Goal: Task Accomplishment & Management: Use online tool/utility

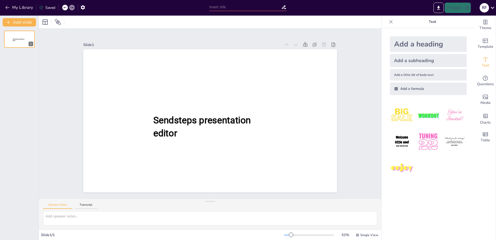
type input "New Sendsteps"
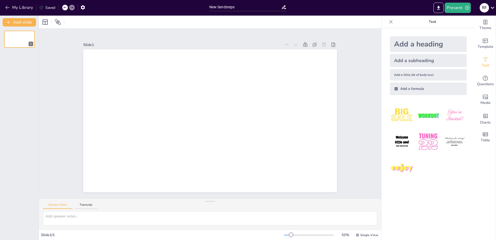
drag, startPoint x: 475, startPoint y: 205, endPoint x: 423, endPoint y: 45, distance: 168.3
click at [423, 45] on div "Add a heading" at bounding box center [428, 44] width 77 height 16
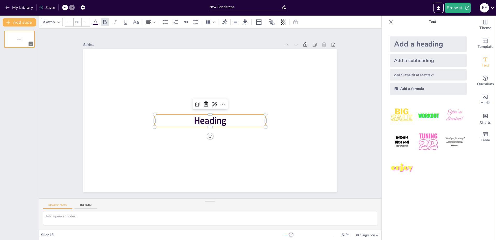
click at [199, 125] on span "Heading" at bounding box center [210, 120] width 32 height 12
click at [202, 119] on span "Heading" at bounding box center [210, 120] width 32 height 12
click at [224, 120] on p "Heading" at bounding box center [210, 120] width 111 height 12
click at [220, 120] on span "Heading" at bounding box center [210, 120] width 32 height 12
click at [214, 120] on span "Heading" at bounding box center [210, 120] width 32 height 12
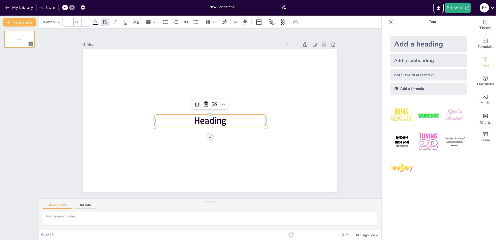
click at [214, 120] on span "Heading" at bounding box center [210, 120] width 32 height 12
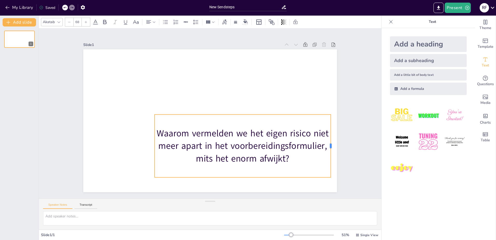
drag, startPoint x: 262, startPoint y: 144, endPoint x: 327, endPoint y: 139, distance: 65.6
click at [331, 139] on div at bounding box center [333, 145] width 4 height 63
click at [155, 143] on p "Waarom vermelden we het eigen risico niet meer apart in het voorbereidingsformu…" at bounding box center [243, 146] width 176 height 38
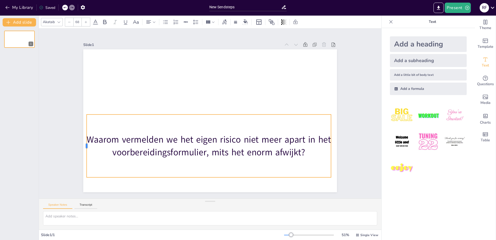
drag, startPoint x: 150, startPoint y: 143, endPoint x: 83, endPoint y: 145, distance: 68.0
click at [83, 145] on div at bounding box center [85, 145] width 4 height 63
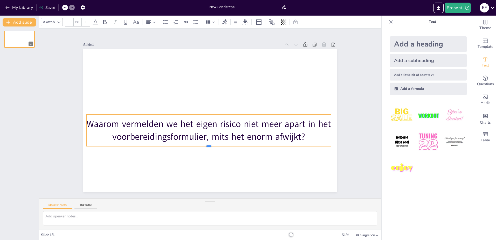
drag, startPoint x: 204, startPoint y: 176, endPoint x: 208, endPoint y: 145, distance: 31.4
click at [208, 146] on div at bounding box center [209, 148] width 244 height 4
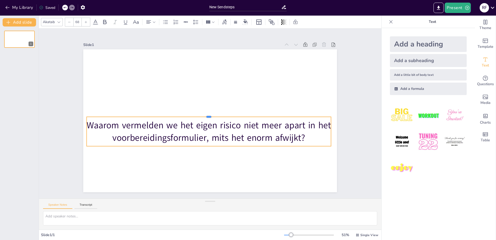
drag, startPoint x: 226, startPoint y: 112, endPoint x: 227, endPoint y: 115, distance: 3.0
click at [227, 115] on div at bounding box center [209, 115] width 244 height 4
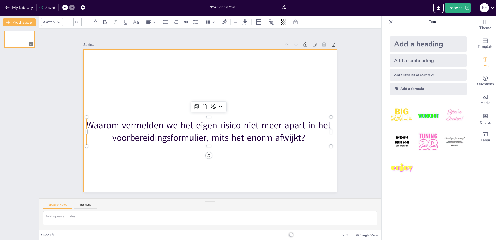
click at [242, 167] on div at bounding box center [210, 120] width 254 height 143
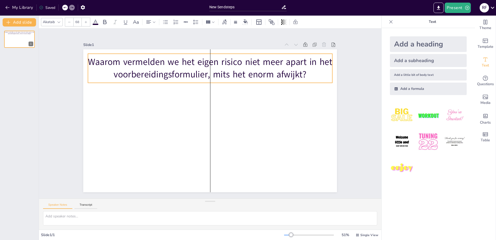
drag, startPoint x: 231, startPoint y: 128, endPoint x: 234, endPoint y: 65, distance: 63.4
click at [234, 65] on p "Waarom vermelden we het eigen risico niet meer apart in het voorbereidingsformu…" at bounding box center [210, 68] width 244 height 25
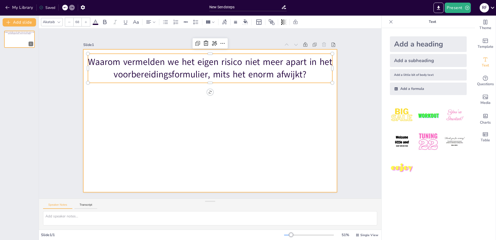
click at [224, 108] on div at bounding box center [210, 120] width 254 height 143
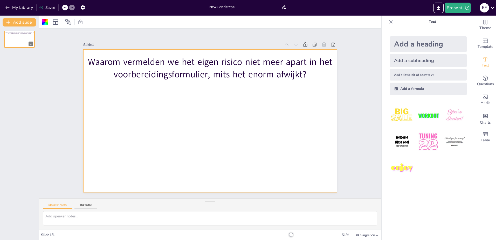
click at [411, 90] on div "Add a formula" at bounding box center [428, 89] width 77 height 12
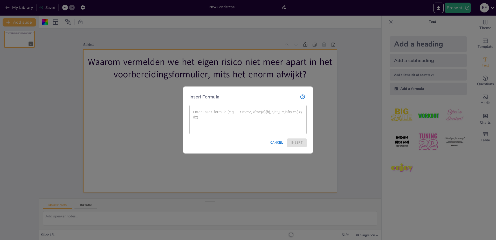
click at [270, 144] on button "Cancel" at bounding box center [276, 142] width 17 height 9
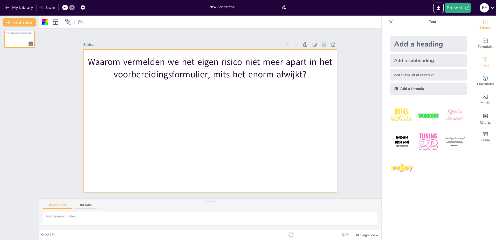
click at [482, 27] on span "Theme" at bounding box center [486, 28] width 12 height 6
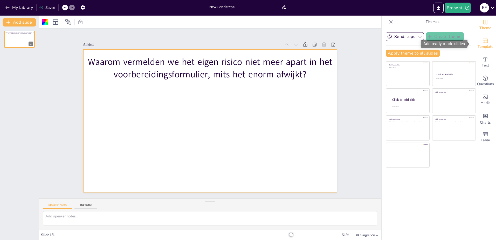
click at [482, 46] on span "Template" at bounding box center [486, 47] width 16 height 6
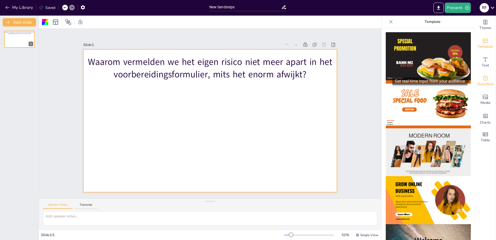
click at [482, 84] on span "Questions" at bounding box center [485, 84] width 17 height 6
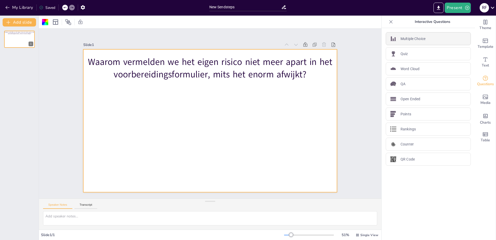
click at [426, 40] on div "Multiple Choice" at bounding box center [428, 38] width 85 height 13
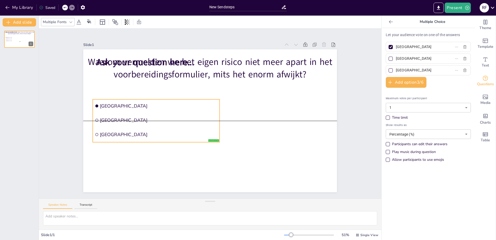
drag, startPoint x: 175, startPoint y: 93, endPoint x: 164, endPoint y: 111, distance: 20.7
click at [164, 111] on ul "[GEOGRAPHIC_DATA] [GEOGRAPHIC_DATA] [GEOGRAPHIC_DATA]" at bounding box center [156, 120] width 127 height 43
click at [126, 120] on span "[GEOGRAPHIC_DATA]" at bounding box center [159, 120] width 118 height 6
click at [111, 117] on span "[GEOGRAPHIC_DATA]" at bounding box center [159, 120] width 118 height 6
click at [109, 119] on span "[GEOGRAPHIC_DATA]" at bounding box center [159, 120] width 118 height 6
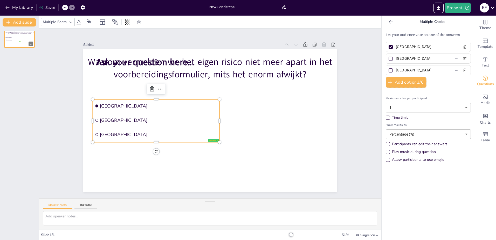
click at [109, 119] on span "[GEOGRAPHIC_DATA]" at bounding box center [159, 120] width 118 height 6
click at [110, 118] on span "[GEOGRAPHIC_DATA]" at bounding box center [159, 120] width 118 height 6
drag, startPoint x: 120, startPoint y: 119, endPoint x: 117, endPoint y: 119, distance: 2.9
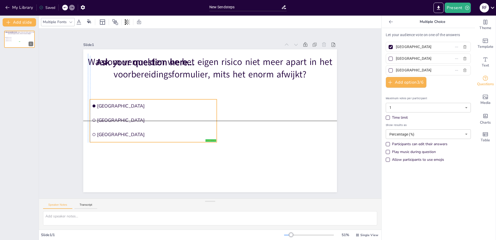
click at [117, 119] on span "[GEOGRAPHIC_DATA]" at bounding box center [156, 120] width 118 height 6
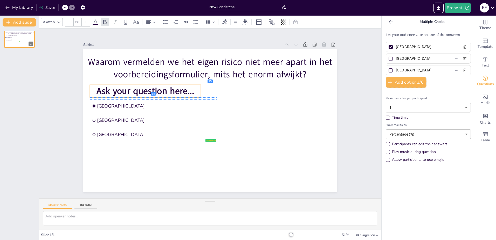
drag, startPoint x: 116, startPoint y: 59, endPoint x: 117, endPoint y: 88, distance: 28.8
click at [117, 88] on span "Ask your question here..." at bounding box center [146, 91] width 98 height 12
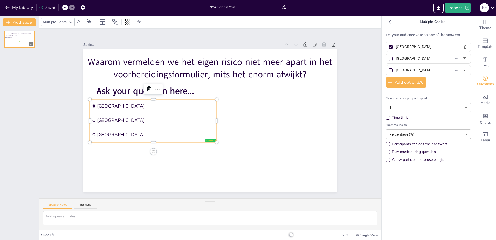
click at [109, 107] on span "[GEOGRAPHIC_DATA]" at bounding box center [156, 106] width 118 height 6
drag, startPoint x: 415, startPoint y: 58, endPoint x: 375, endPoint y: 58, distance: 39.2
click at [375, 58] on div "Document fonts Akatab Popular fonts Lato Montserrat Open Sans [PERSON_NAME] Ral…" at bounding box center [248, 128] width 496 height 224
paste input "Het staat al in het blauwe gedeelte en/of in het PVO."
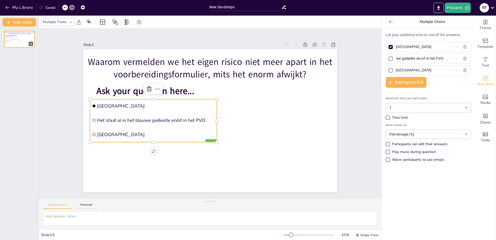
type input "Het staat al in het blauwe gedeelte en/of in het PVO."
drag, startPoint x: 419, startPoint y: 47, endPoint x: 386, endPoint y: 46, distance: 32.5
click at [388, 46] on label "[GEOGRAPHIC_DATA]" at bounding box center [420, 47] width 65 height 8
click at [396, 46] on input "[GEOGRAPHIC_DATA]" at bounding box center [420, 47] width 48 height 8
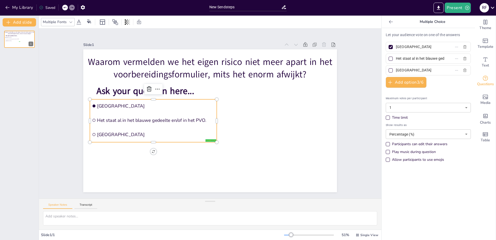
paste input "Het is niet relevant bij de conversie voor Agro en HID."
type input "Het is niet relevant bij de conversie voor Agro en HID."
click at [389, 58] on div at bounding box center [391, 59] width 4 height 4
click at [396, 58] on input "Het staat al in het blauwe gedeelte en/of in het PVO." at bounding box center [420, 59] width 48 height 8
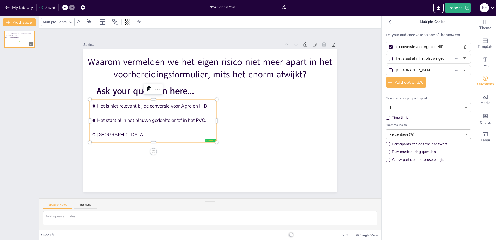
checkbox input "true"
click at [389, 47] on div at bounding box center [390, 47] width 3 height 3
click at [396, 47] on input "Het is niet relevant bij de conversie voor Agro en HID." at bounding box center [420, 47] width 48 height 8
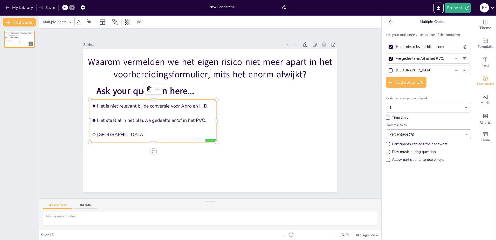
checkbox input "false"
drag, startPoint x: 413, startPoint y: 70, endPoint x: 394, endPoint y: 70, distance: 19.5
click at [396, 70] on input "[GEOGRAPHIC_DATA]" at bounding box center [420, 70] width 48 height 8
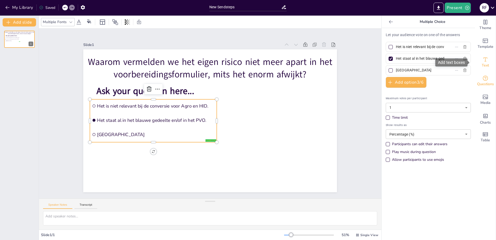
type input "T"
paste input "Het wordt automatisch aangepast bij de conversie in ZIB en gaat altijd goed"
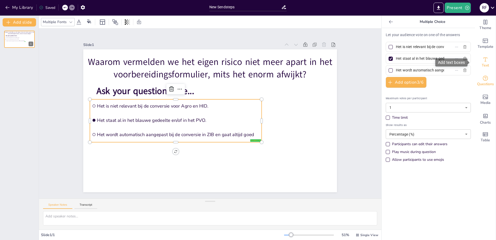
scroll to position [0, 81]
type input "Het wordt automatisch aangepast bij de conversie in ZIB en gaat altijd goed"
click at [390, 81] on button "Add option 3 / 6" at bounding box center [406, 82] width 41 height 11
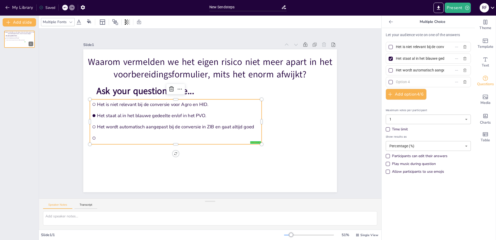
click at [407, 83] on input "text" at bounding box center [420, 82] width 48 height 8
paste input "Het is te veel werk om steeds het eigen risico te vermelden."
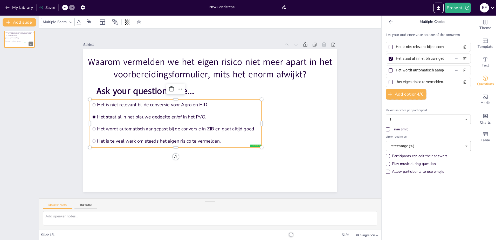
type input "Het is te veel werk om steeds het eigen risico te vermelden."
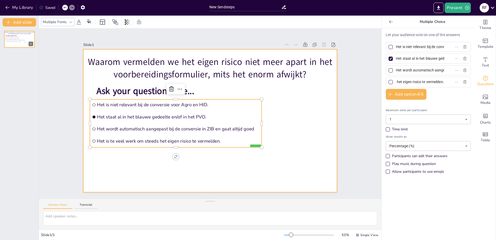
scroll to position [0, 0]
click at [202, 175] on div at bounding box center [210, 120] width 254 height 143
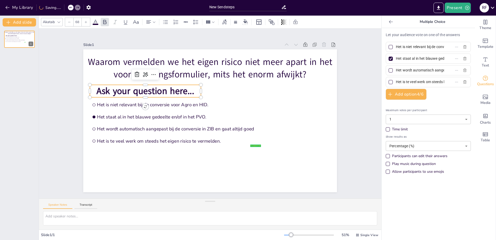
click at [147, 89] on span "Ask your question here..." at bounding box center [146, 91] width 98 height 12
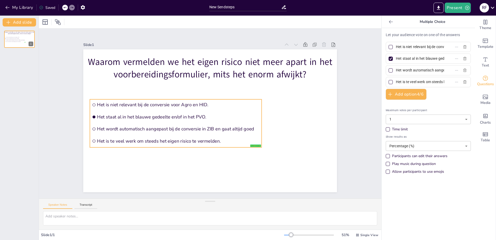
click at [93, 115] on input "checkbox" at bounding box center [94, 116] width 3 height 3
checkbox input "true"
click at [389, 59] on div at bounding box center [390, 58] width 3 height 3
click at [396, 59] on input "Het staat al in het blauwe gedeelte en/of in het PVO." at bounding box center [420, 59] width 48 height 8
checkbox input "false"
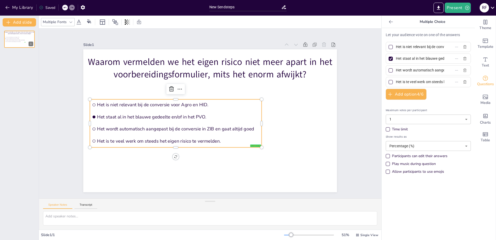
checkbox input "false"
click at [420, 119] on body "My Library Saved New Sendsteps Present R F Document fonts Akatab Popular fonts …" at bounding box center [248, 120] width 496 height 240
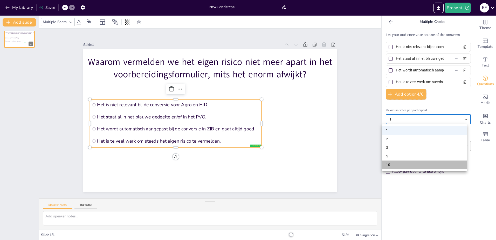
click at [404, 164] on li "10" at bounding box center [424, 164] width 85 height 9
type input "10"
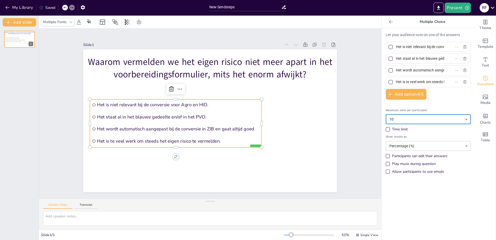
click at [409, 147] on body "My Library Saved New Sendsteps Present R F Document fonts Akatab Popular fonts …" at bounding box center [248, 120] width 496 height 240
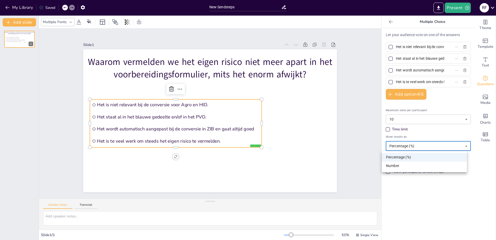
click at [403, 169] on li "Number" at bounding box center [424, 165] width 85 height 9
type input "number"
click at [422, 162] on div "Play music during question" at bounding box center [414, 163] width 44 height 5
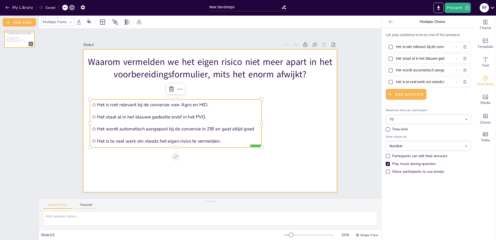
click at [296, 142] on div at bounding box center [210, 120] width 254 height 143
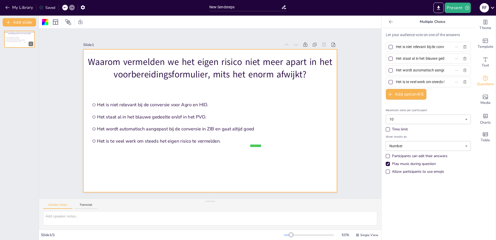
click at [389, 22] on icon at bounding box center [390, 21] width 5 height 5
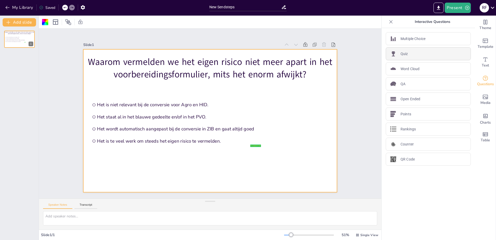
click at [413, 54] on div "Quiz" at bounding box center [428, 53] width 85 height 13
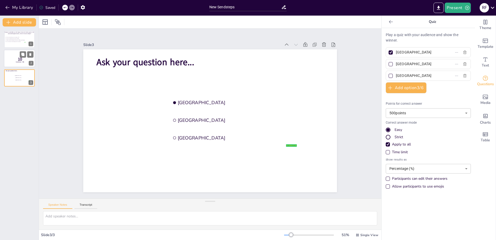
click at [15, 57] on p "10" at bounding box center [20, 59] width 14 height 6
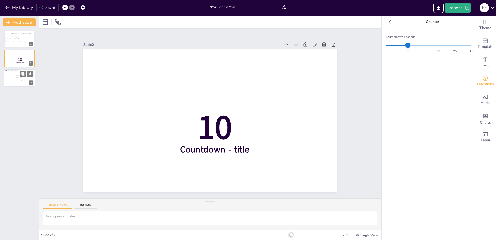
click at [28, 81] on div at bounding box center [19, 78] width 31 height 18
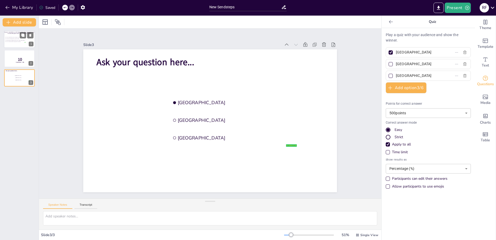
click at [20, 40] on span "Het wordt automatisch aangepast bij de conversie in ZIB en gaat altijd goed" at bounding box center [15, 40] width 20 height 1
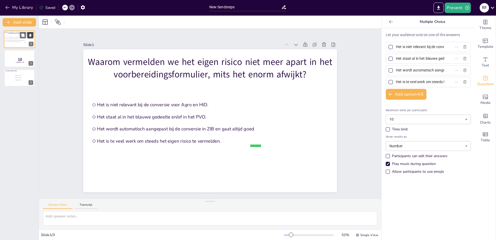
click at [29, 36] on icon at bounding box center [31, 35] width 4 height 4
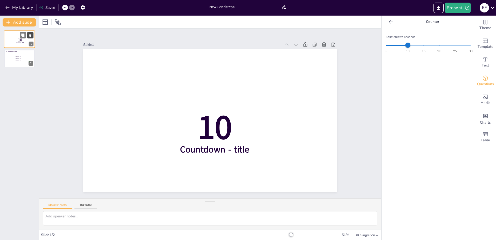
click at [29, 36] on icon at bounding box center [31, 35] width 4 height 4
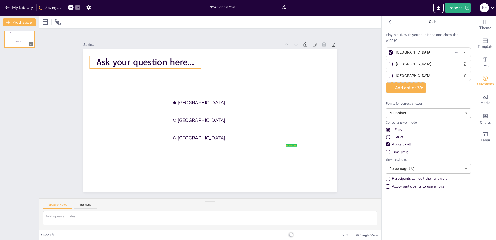
click at [177, 61] on span "Ask your question here..." at bounding box center [146, 62] width 98 height 12
click at [127, 59] on span "Ask your question here..." at bounding box center [146, 62] width 98 height 12
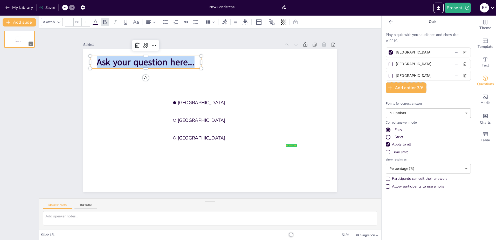
click at [127, 59] on span "Ask your question here..." at bounding box center [146, 62] width 98 height 12
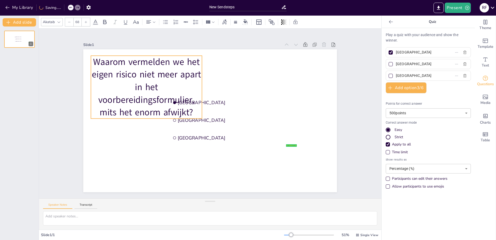
click at [197, 85] on p "Waarom vermelden we het eigen risico niet meer apart in het voorbereidingsformu…" at bounding box center [146, 87] width 111 height 63
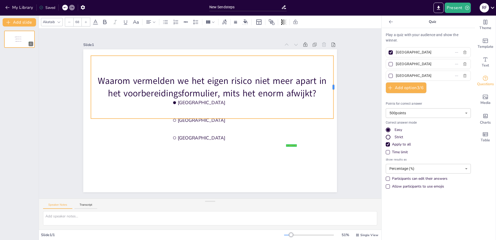
drag, startPoint x: 198, startPoint y: 85, endPoint x: 330, endPoint y: 70, distance: 132.3
click at [333, 70] on div at bounding box center [335, 87] width 4 height 63
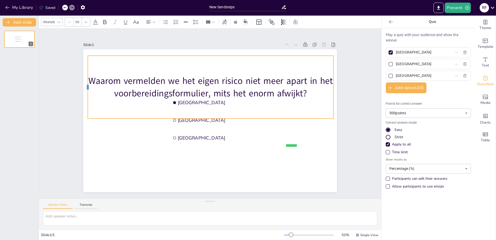
drag, startPoint x: 86, startPoint y: 86, endPoint x: 83, endPoint y: 86, distance: 3.1
click at [84, 86] on div at bounding box center [86, 87] width 4 height 63
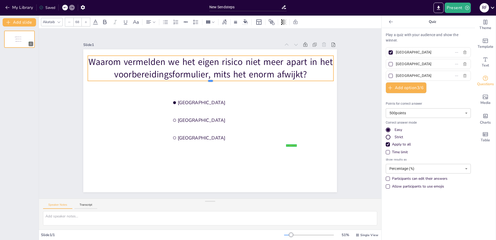
drag, startPoint x: 206, startPoint y: 117, endPoint x: 211, endPoint y: 79, distance: 38.5
click at [211, 81] on div at bounding box center [211, 83] width 246 height 4
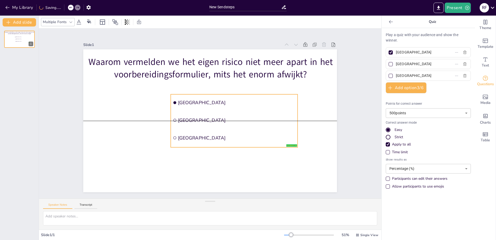
click at [222, 107] on ul "[GEOGRAPHIC_DATA] [GEOGRAPHIC_DATA] [GEOGRAPHIC_DATA]" at bounding box center [234, 120] width 127 height 53
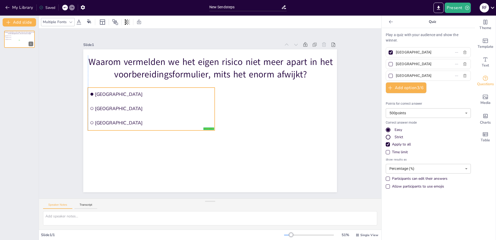
drag, startPoint x: 215, startPoint y: 102, endPoint x: 149, endPoint y: 97, distance: 65.9
click at [149, 97] on li "[GEOGRAPHIC_DATA]" at bounding box center [151, 93] width 127 height 13
drag, startPoint x: 413, startPoint y: 65, endPoint x: 392, endPoint y: 67, distance: 21.5
click at [394, 67] on span "[GEOGRAPHIC_DATA]" at bounding box center [418, 64] width 48 height 8
click at [396, 67] on input "[GEOGRAPHIC_DATA]" at bounding box center [420, 64] width 48 height 8
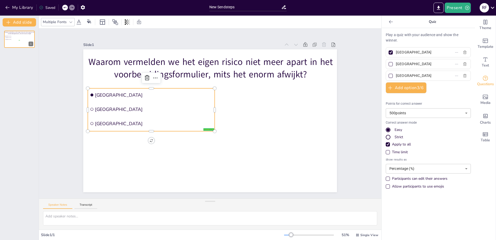
paste input "Het staat al in het blauwe gedeelte en/of in het PVO."
type input "Het staat al in het blauwe gedeelte en/of in het PVO."
click at [400, 53] on input "[GEOGRAPHIC_DATA]" at bounding box center [420, 53] width 48 height 8
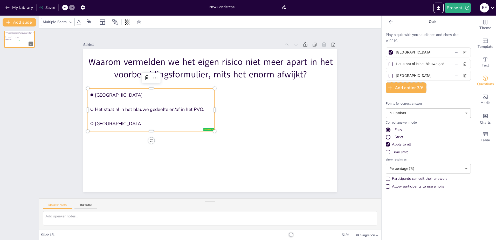
drag, startPoint x: 417, startPoint y: 52, endPoint x: 386, endPoint y: 55, distance: 31.3
click at [388, 55] on label "[GEOGRAPHIC_DATA]" at bounding box center [420, 53] width 65 height 8
click at [396, 55] on input "[GEOGRAPHIC_DATA]" at bounding box center [420, 53] width 48 height 8
paste input "Het is niet relevant bij de conversie voor Agro en HID."
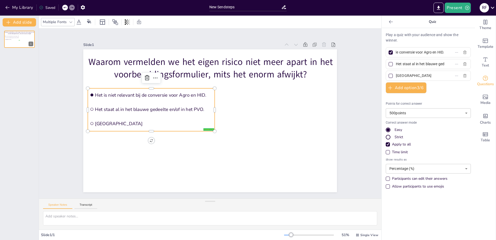
type input "Het is niet relevant bij de conversie voor Agro en HID."
drag, startPoint x: 416, startPoint y: 76, endPoint x: 380, endPoint y: 76, distance: 35.5
click at [382, 76] on div "Play a quiz with your audience and show the winner. Het is niet relevant bij de…" at bounding box center [428, 134] width 93 height 212
paste input "Het wordt automatisch aangepast bij de conversie in ZIB en gaat altijd goed"
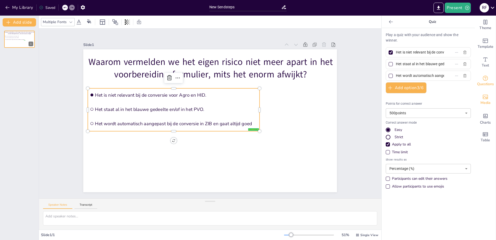
scroll to position [0, 81]
type input "Het wordt automatisch aangepast bij de conversie in ZIB en gaat altijd goed"
click at [409, 91] on button "Add option 3 / 6" at bounding box center [406, 87] width 41 height 11
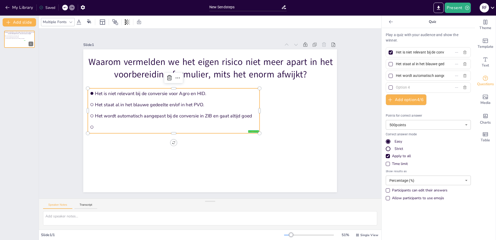
click at [404, 93] on div "Play a quiz with your audience and show the winner. Het is niet relevant bij de…" at bounding box center [428, 117] width 85 height 171
click at [408, 88] on input "text" at bounding box center [420, 88] width 48 height 8
paste input "Het is te veel werk om steeds het eigen risico te vermelden."
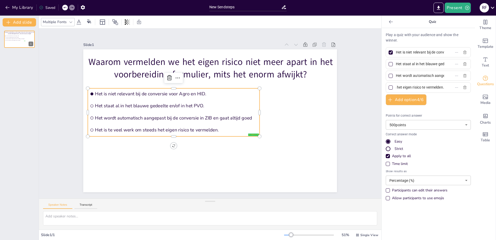
type input "Het is te veel werk om steeds het eigen risico te vermelden."
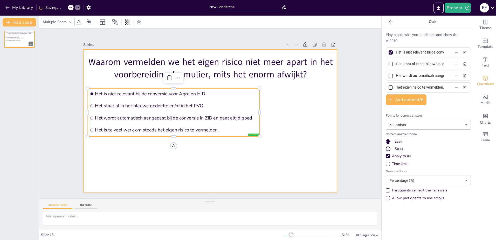
scroll to position [0, 0]
click at [286, 133] on div at bounding box center [210, 120] width 254 height 143
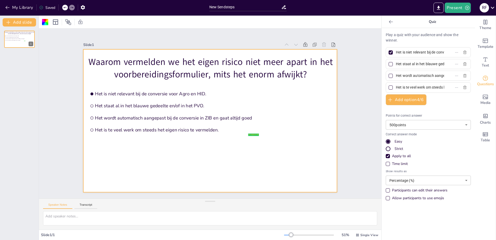
click at [389, 53] on div at bounding box center [390, 52] width 3 height 3
click at [396, 53] on input "Het is niet relevant bij de conversie voor Agro en HID." at bounding box center [420, 53] width 48 height 8
checkbox input "false"
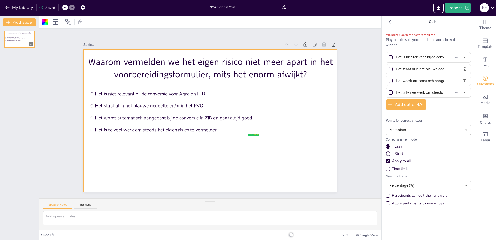
click at [389, 68] on div at bounding box center [391, 69] width 4 height 4
click at [396, 68] on input "Het staat al in het blauwe gedeelte en/of in het PVO." at bounding box center [420, 69] width 48 height 8
checkbox input "true"
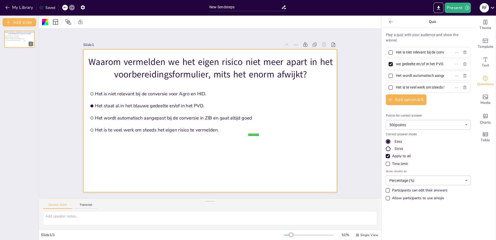
click at [397, 163] on div "Time limit" at bounding box center [400, 163] width 16 height 5
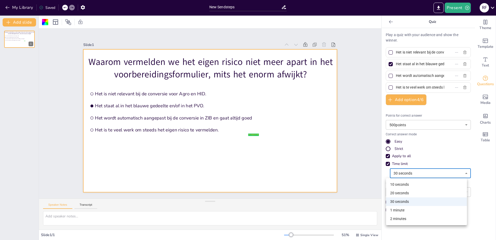
click at [411, 174] on body "My Library Saved New Sendsteps Present R F Document fonts Akatab Popular fonts …" at bounding box center [248, 120] width 496 height 240
click at [418, 207] on li "1 minute" at bounding box center [426, 210] width 81 height 9
type input "60"
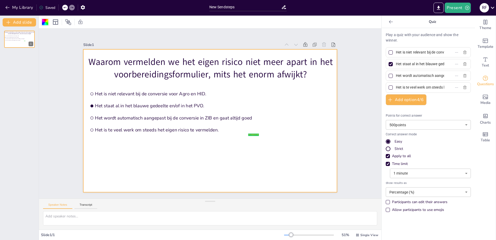
click at [46, 22] on div at bounding box center [45, 22] width 6 height 6
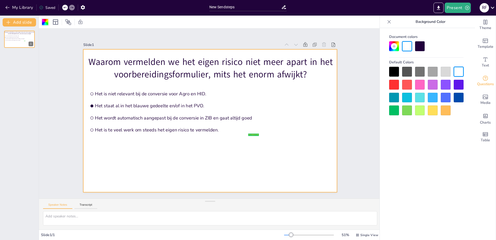
click at [46, 22] on div at bounding box center [45, 22] width 6 height 6
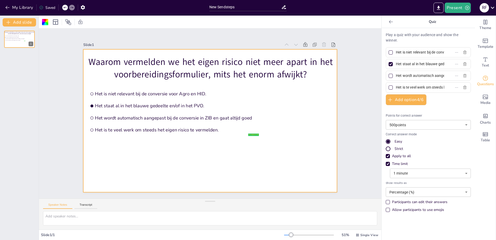
click at [413, 194] on body "My Library Saved New Sendsteps Present R F Document fonts Akatab Popular fonts …" at bounding box center [248, 120] width 496 height 240
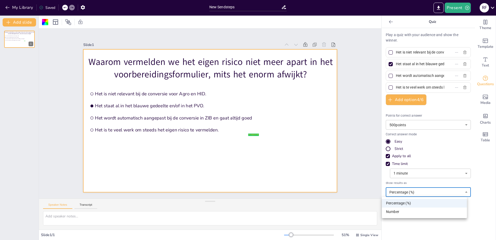
click at [411, 212] on li "Number" at bounding box center [424, 211] width 85 height 9
type input "number"
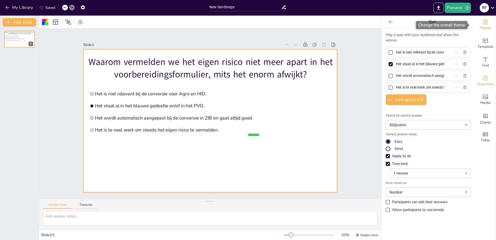
click at [485, 26] on span "Theme" at bounding box center [486, 28] width 12 height 6
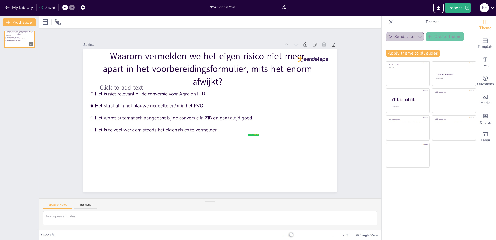
click at [404, 38] on button "Sendsteps" at bounding box center [405, 36] width 38 height 9
click at [319, 58] on div at bounding box center [313, 58] width 30 height 5
click at [315, 44] on icon at bounding box center [317, 45] width 5 height 5
click at [388, 21] on icon at bounding box center [390, 21] width 5 height 5
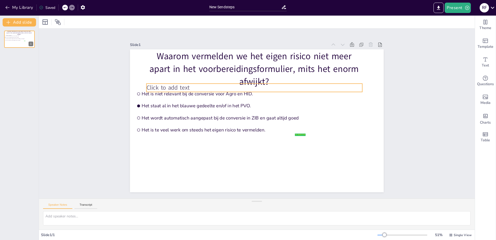
click at [215, 87] on p "Click to add text" at bounding box center [255, 88] width 216 height 8
click at [248, 72] on icon at bounding box center [250, 73] width 6 height 6
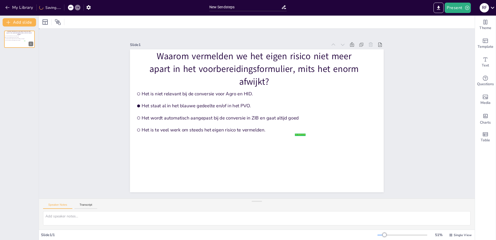
drag, startPoint x: 421, startPoint y: 102, endPoint x: 362, endPoint y: 91, distance: 59.5
click at [26, 22] on button "Add slide" at bounding box center [19, 22] width 33 height 8
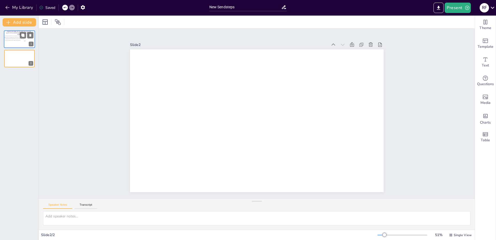
click at [17, 41] on li "Het is te veel werk om steeds het eigen risico te vermelden." at bounding box center [14, 40] width 21 height 1
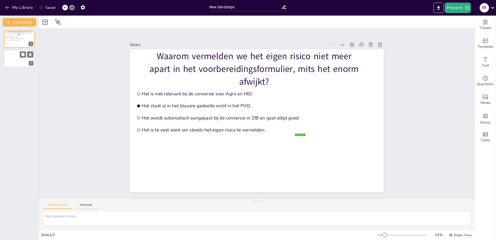
drag, startPoint x: 12, startPoint y: 58, endPoint x: 17, endPoint y: 58, distance: 5.2
click at [12, 58] on div at bounding box center [19, 59] width 31 height 18
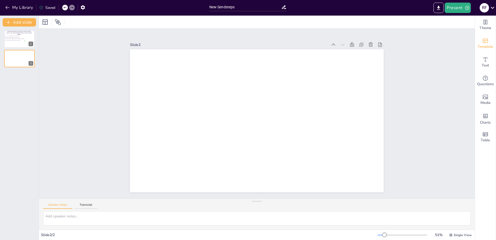
click at [479, 47] on span "Template" at bounding box center [486, 47] width 16 height 6
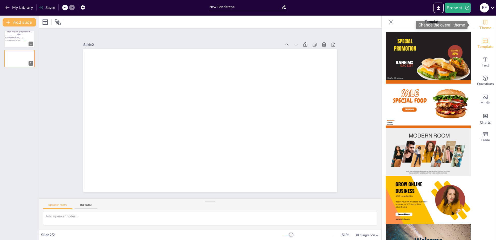
click at [483, 30] on span "Theme" at bounding box center [486, 28] width 12 height 6
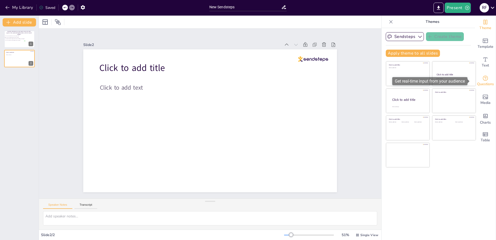
click at [486, 80] on div "Questions" at bounding box center [485, 81] width 21 height 19
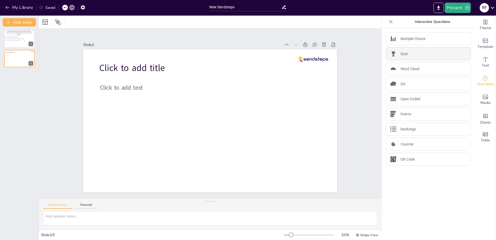
click at [405, 53] on div "Quiz" at bounding box center [428, 53] width 85 height 13
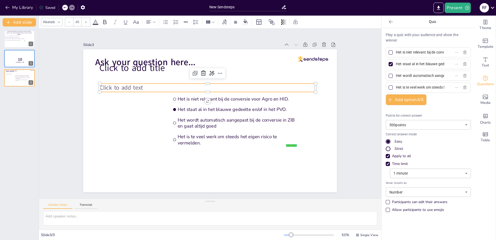
click at [139, 85] on span "Click to add text" at bounding box center [121, 88] width 43 height 8
click at [201, 71] on icon at bounding box center [203, 73] width 6 height 6
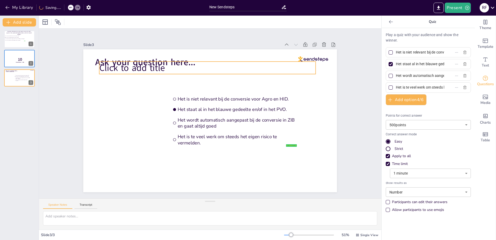
click at [163, 68] on p "Click to add title" at bounding box center [207, 67] width 216 height 12
click at [201, 51] on icon at bounding box center [203, 51] width 5 height 5
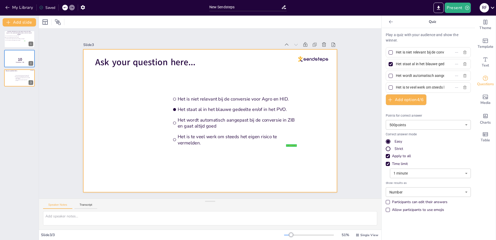
drag, startPoint x: 304, startPoint y: 54, endPoint x: 305, endPoint y: 59, distance: 4.7
click at [304, 49] on div "Ask your question here... false | editor Het is niet relevant bij de conversie …" at bounding box center [210, 49] width 254 height 0
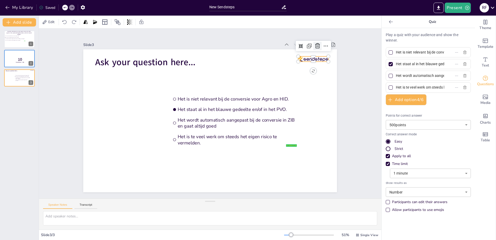
click at [314, 45] on icon at bounding box center [317, 46] width 6 height 6
click at [181, 49] on div "Ask your question here... false | editor Het is niet relevant bij de conversie …" at bounding box center [210, 49] width 254 height 0
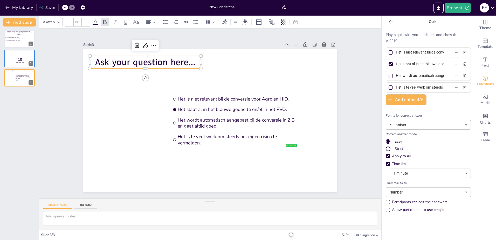
click at [174, 60] on span "Ask your question here..." at bounding box center [145, 62] width 100 height 12
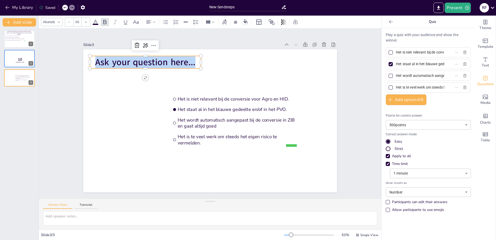
click at [174, 60] on span "Ask your question here..." at bounding box center [145, 62] width 100 height 12
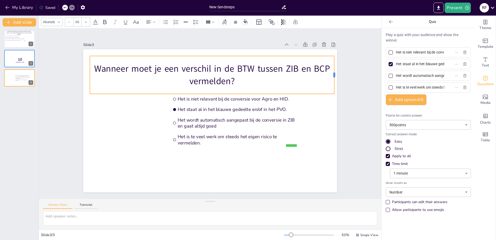
drag, startPoint x: 198, startPoint y: 73, endPoint x: 331, endPoint y: 63, distance: 133.8
click at [334, 63] on div at bounding box center [336, 75] width 4 height 38
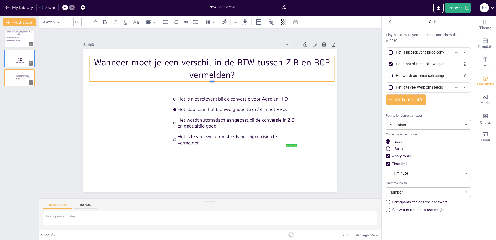
drag, startPoint x: 208, startPoint y: 89, endPoint x: 213, endPoint y: 79, distance: 10.5
click at [213, 81] on div at bounding box center [212, 83] width 244 height 4
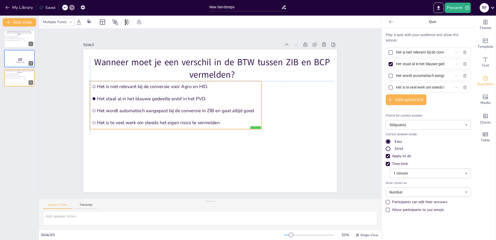
drag, startPoint x: 194, startPoint y: 109, endPoint x: 133, endPoint y: 99, distance: 61.4
click at [133, 99] on li "Het staat al in het blauwe gedeelte en/of in het PVO." at bounding box center [176, 98] width 172 height 11
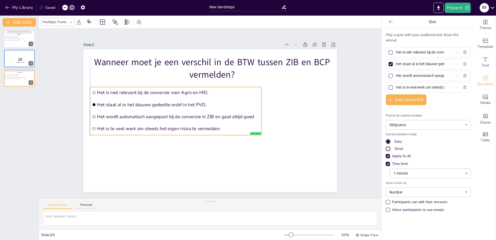
drag, startPoint x: 155, startPoint y: 97, endPoint x: 154, endPoint y: 103, distance: 6.2
click at [154, 103] on span "Het staat al in het blauwe gedeelte en/of in het PVO." at bounding box center [178, 104] width 162 height 6
click at [416, 51] on input "Het is niet relevant bij de conversie voor Agro en HID." at bounding box center [420, 53] width 48 height 8
click at [416, 52] on input "Het is niet relevant bij de conversie voor Agro en HID." at bounding box center [420, 53] width 48 height 8
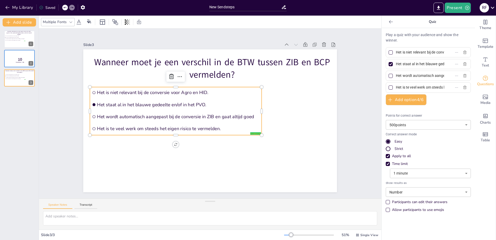
paste input "Nooit, tenzij gevraagd door Interpolis"
type input "Nooit, tenzij gevraagd door Interpolis."
click at [406, 61] on input "Het staat al in het blauwe gedeelte en/of in het PVO." at bounding box center [420, 64] width 48 height 8
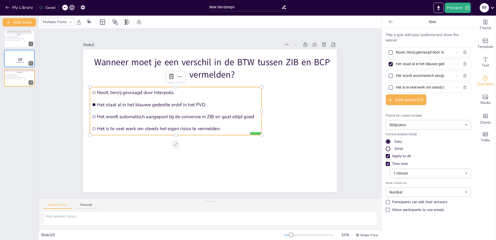
click at [406, 61] on input "Het staat al in het blauwe gedeelte en/of in het PVO." at bounding box center [420, 64] width 48 height 8
paste input "Alleen als het verschil bij de verzekerde objecten zit"
type input "Alleen als het verschil bij de verzekerde objecten zit."
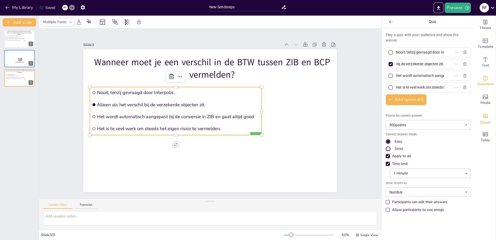
scroll to position [0, 0]
click at [406, 74] on input "Het wordt automatisch aangepast bij de conversie in ZIB en gaat altijd goed" at bounding box center [420, 76] width 48 height 8
click at [408, 74] on input "Het wordt automatisch aangepast bij de conversie in ZIB en gaat altijd goed" at bounding box center [420, 76] width 48 height 8
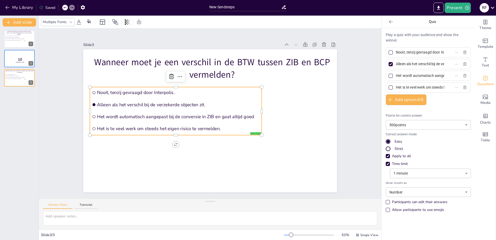
click at [408, 74] on input "Het wordt automatisch aangepast bij de conversie in ZIB en gaat altijd goed" at bounding box center [420, 76] width 48 height 8
paste input "Alleen als het verschil bij de bedrijfsgegevens zit."
type input "Alleen als het verschil bij de bedrijfsgegevens zit."
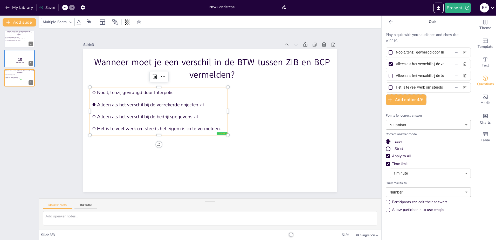
click at [413, 86] on input "Het is te veel werk om steeds het eigen risico te vermelden." at bounding box center [420, 88] width 48 height 8
paste input "Altijd, ongeacht het object en de bedrijfsgegevens"
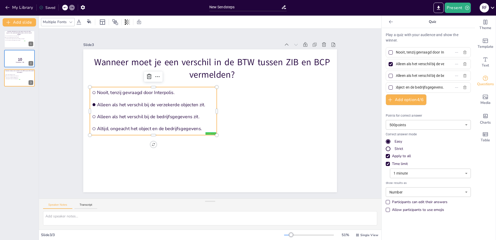
type input "Altijd, ongeacht het object en de bedrijfsgegevens."
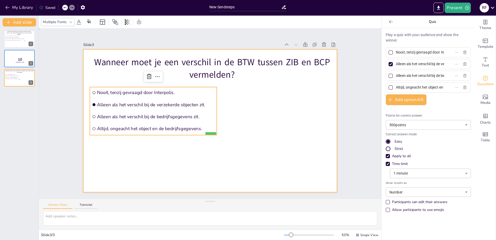
click at [187, 163] on div at bounding box center [210, 120] width 254 height 143
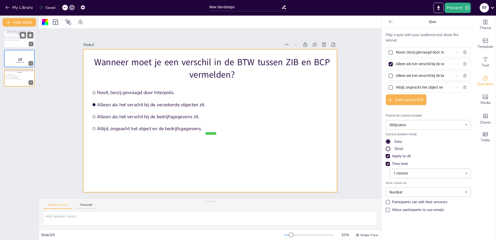
click at [14, 44] on div at bounding box center [19, 39] width 31 height 18
type input "Het is niet relevant bij de conversie voor Agro en HID."
type input "Het staat al in het blauwe gedeelte en/of in het PVO."
type input "Het wordt automatisch aangepast bij de conversie in ZIB en gaat altijd goed"
type input "Het is te veel werk om steeds het eigen risico te vermelden."
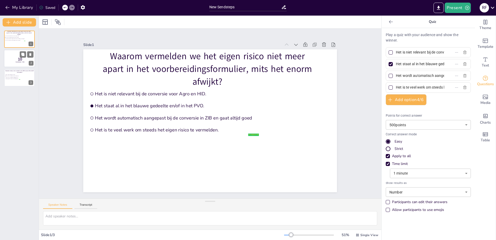
click at [11, 56] on div at bounding box center [19, 59] width 31 height 18
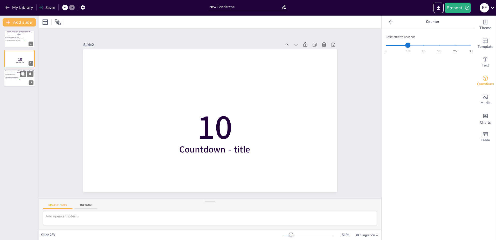
click at [13, 72] on p "Wanneer moet je een verschil in de BTW tussen ZIB en BCP vermelden?" at bounding box center [20, 71] width 30 height 3
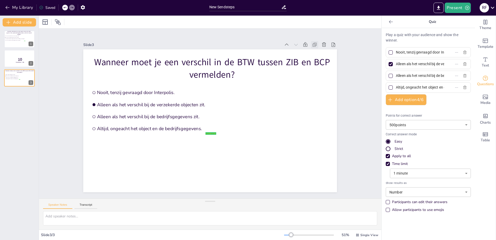
click at [312, 43] on icon at bounding box center [314, 44] width 5 height 5
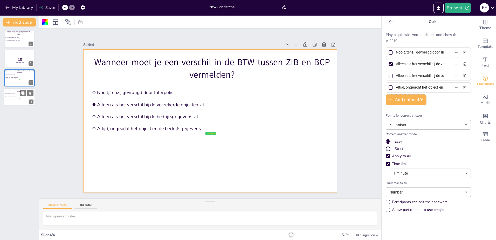
click at [24, 98] on div at bounding box center [19, 97] width 31 height 18
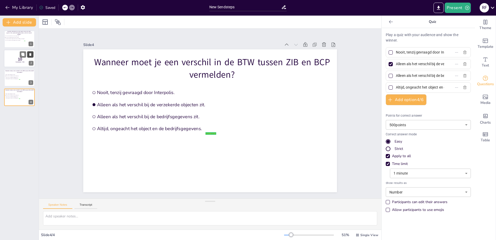
click at [30, 55] on icon at bounding box center [30, 54] width 2 height 3
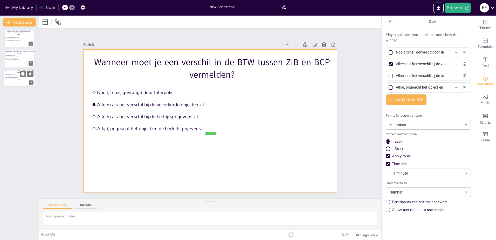
click at [18, 81] on div at bounding box center [19, 78] width 31 height 18
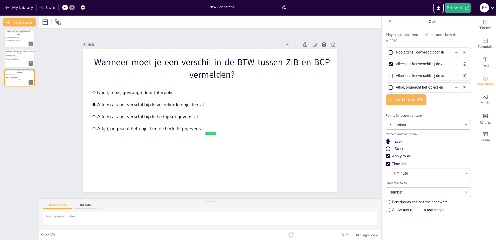
click at [189, 64] on p "Wanneer moet je een verschil in de BTW tussen ZIB en BCP vermelden?" at bounding box center [212, 68] width 244 height 25
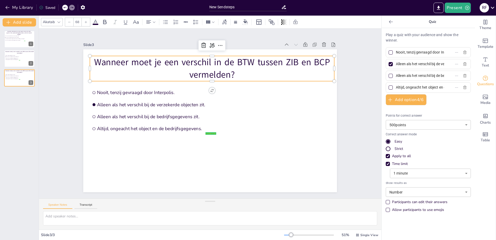
click at [228, 72] on p "Wanneer moet je een verschil in de BTW tussen ZIB en BCP vermelden?" at bounding box center [212, 68] width 244 height 25
click at [228, 73] on p "Wanneer moet je een verschil in de BTW tussen ZIB en BCP vermelden?" at bounding box center [212, 68] width 244 height 25
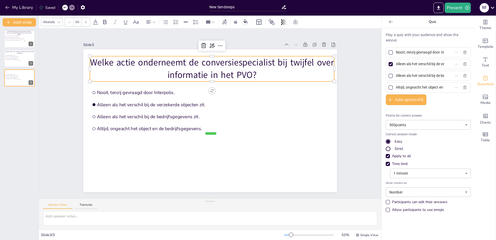
click at [421, 52] on input "Nooit, tenzij gevraagd door Interpolis." at bounding box center [420, 53] width 48 height 8
paste input "Alles controleren en corrigeren net zo lang je het gevonden hebt"
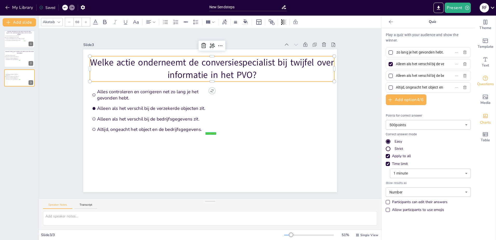
type input "Alles controleren en corrigeren net zo lang je het gevonden hebt."
click at [402, 61] on input "Alleen als het verschil bij de verzekerde objecten zit." at bounding box center [420, 64] width 48 height 8
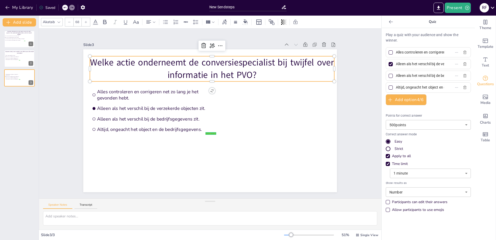
paste input "andachtspunten benoemen bij twijfel"
type input "Aandachtspunten benoemen bij twijfel."
click at [396, 74] on input "Alleen als het verschil bij de bedrijfsgegevens zit." at bounding box center [420, 76] width 48 height 8
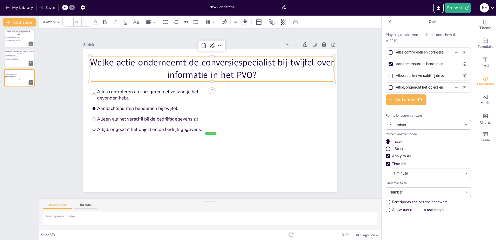
click at [396, 74] on input "Alleen als het verschil bij de bedrijfsgegevens zit." at bounding box center [420, 76] width 48 height 8
paste input "Geen actie ondernemen"
type input "Geen actie ondernemen."
click at [398, 88] on input "Altijd, ongeacht het object en de bedrijfsgegevens." at bounding box center [420, 88] width 48 height 8
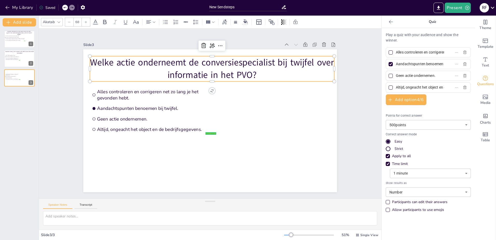
click at [398, 88] on input "Altijd, ongeacht het object en de bedrijfsgegevens." at bounding box center [420, 88] width 48 height 8
paste input "[PERSON_NAME] als het fout i"
type input "Alleen melden als het fout is."
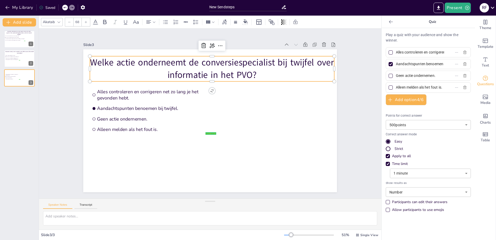
scroll to position [0, 0]
click at [24, 43] on div at bounding box center [19, 39] width 31 height 18
type input "Het is niet relevant bij de conversie voor Agro en HID."
type input "Het staat al in het blauwe gedeelte en/of in het PVO."
type input "Het wordt automatisch aangepast bij de conversie in ZIB en gaat altijd goed"
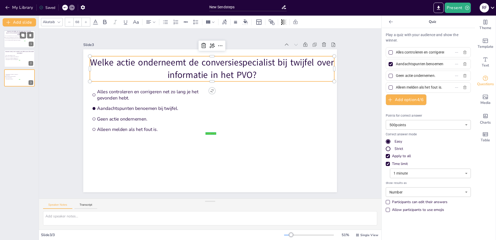
type input "Het is te veel werk om steeds het eigen risico te vermelden."
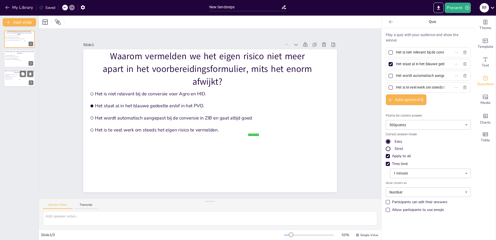
click at [12, 82] on div at bounding box center [19, 78] width 31 height 18
type input "Alles controleren en corrigeren net zo lang je het gevonden hebt."
type input "Aandachtspunten benoemen bij twijfel."
type input "Geen actie ondernemen."
type input "Alleen melden als het fout is."
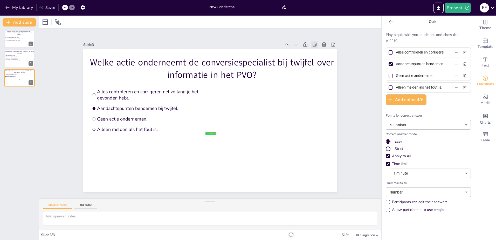
click at [313, 44] on icon at bounding box center [314, 44] width 5 height 5
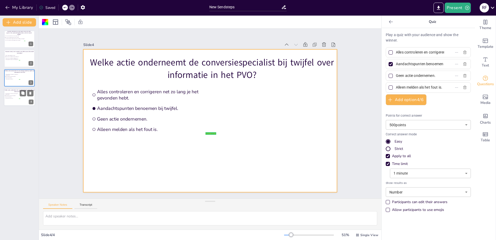
click at [14, 100] on div at bounding box center [19, 97] width 31 height 18
click at [220, 61] on p "Welke actie onderneemt de conversiespecialist bij twijfel over informatie in he…" at bounding box center [212, 68] width 244 height 25
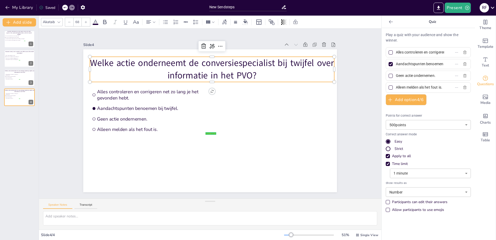
click at [257, 73] on p "Welke actie onderneemt de conversiespecialist bij twijfel over informatie in he…" at bounding box center [212, 69] width 244 height 25
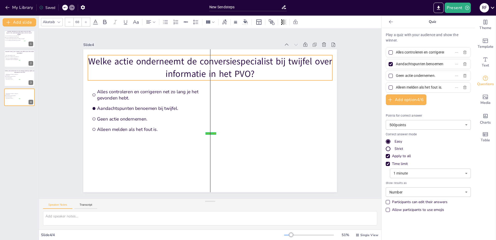
drag, startPoint x: 255, startPoint y: 74, endPoint x: 251, endPoint y: 72, distance: 4.0
click at [251, 72] on p "Welke actie onderneemt de conversiespecialist bij twijfel over informatie in he…" at bounding box center [210, 67] width 244 height 25
click at [250, 71] on p "Welke actie onderneemt de conversiespecialist bij twijfel over informatie in he…" at bounding box center [210, 67] width 244 height 25
click at [226, 71] on p "Welke actie onderneemt de conversiespecialist bij twijfel over informatie in he…" at bounding box center [210, 67] width 244 height 25
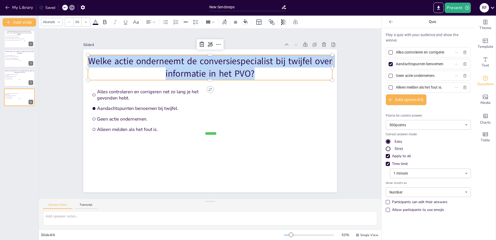
click at [226, 71] on p "Welke actie onderneemt de conversiespecialist bij twijfel over informatie in he…" at bounding box center [210, 67] width 244 height 25
copy p "Welke actie onderneemt de conversiespecialist bij twijfel over informatie in he…"
click at [222, 65] on p "Welke actie onderneemt de conversiespecialist bij twijfel over informatie in he…" at bounding box center [210, 67] width 244 height 25
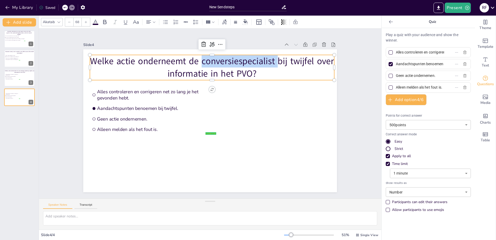
click at [222, 65] on p "Welke actie onderneemt de conversiespecialist bij twijfel over informatie in he…" at bounding box center [212, 67] width 244 height 25
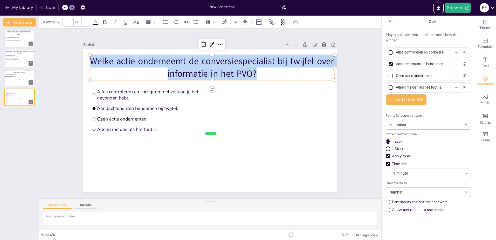
click at [222, 65] on p "Welke actie onderneemt de conversiespecialist bij twijfel over informatie in he…" at bounding box center [212, 67] width 244 height 25
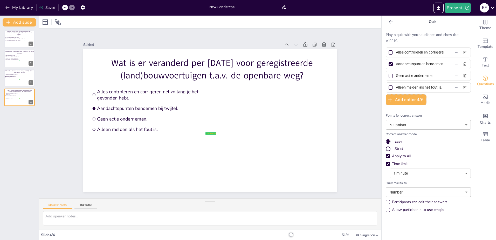
drag, startPoint x: 438, startPoint y: 53, endPoint x: 413, endPoint y: 52, distance: 25.4
click at [413, 52] on label "Alles controleren en corrigeren net zo lang je het gevonden hebt." at bounding box center [420, 53] width 65 height 8
click at [413, 52] on input "Alles controleren en corrigeren net zo lang je het gevonden hebt." at bounding box center [420, 53] width 48 height 8
click at [413, 51] on input "Alles controleren en corrigeren net zo lang je het gevonden hebt." at bounding box center [420, 53] width 48 height 8
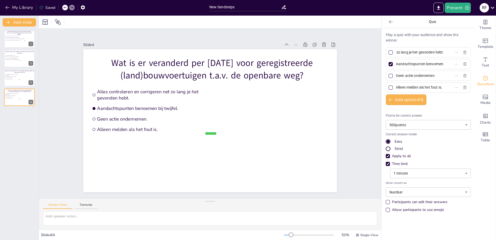
click at [413, 51] on input "Alles controleren en corrigeren net zo lang je het gevonden hebt." at bounding box center [420, 53] width 48 height 8
paste input "Ze mogen niet meer op de openbare weg"
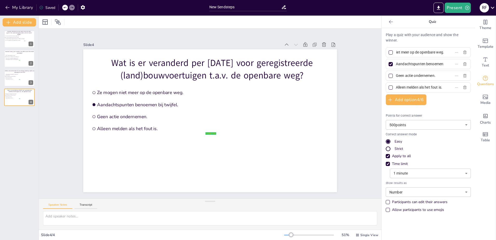
type input "Ze mogen niet meer op de openbare weg."
click at [414, 66] on input "Aandachtspunten benoemen bij twijfel." at bounding box center [420, 64] width 48 height 8
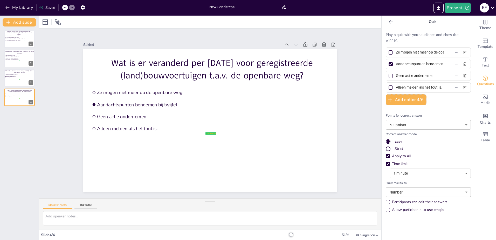
paste input "Ze worden automatisch verzekerd"
type input "Ze worden automatisch verzekerd."
click at [412, 74] on input "Geen actie ondernemen." at bounding box center [420, 76] width 48 height 8
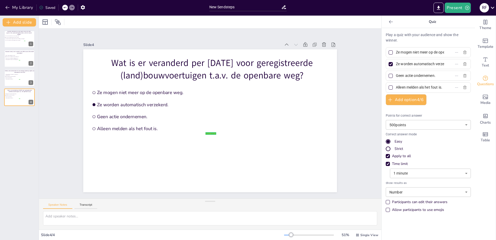
click at [412, 74] on input "Geen actie ondernemen." at bounding box center [420, 76] width 48 height 8
paste input "Ze moeten een kentekenplaat hebb"
type input "Ze moeten een kentekenplaat hebben."
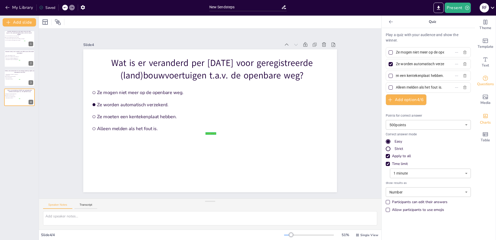
scroll to position [0, 0]
click at [405, 86] on input "Alleen melden als het fout is." at bounding box center [420, 88] width 48 height 8
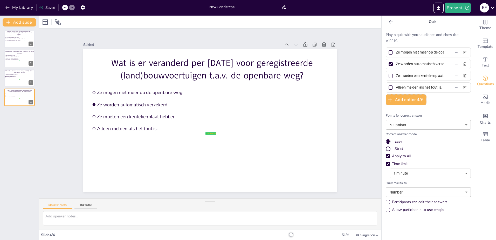
paste input "Ze moeten opnieuw geregistreerd worden"
type input "Ze moeten opnieuw geregistreerd worden."
click at [389, 74] on div at bounding box center [391, 76] width 4 height 4
click at [396, 74] on input "Ze moeten een kentekenplaat hebben." at bounding box center [420, 76] width 48 height 8
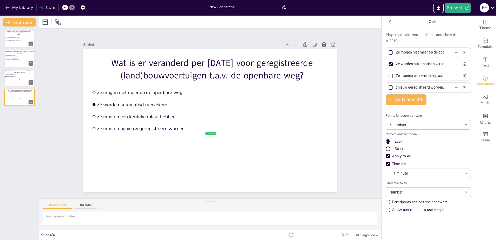
checkbox input "true"
click at [389, 64] on div at bounding box center [391, 64] width 4 height 4
click at [396, 64] on input "Ze worden automatisch verzekerd." at bounding box center [420, 64] width 48 height 8
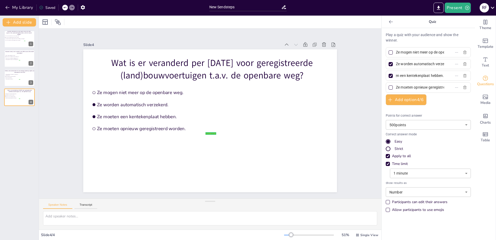
checkbox input "false"
click at [25, 78] on div at bounding box center [19, 78] width 31 height 18
type input "Alles controleren en corrigeren net zo lang je het gevonden hebt."
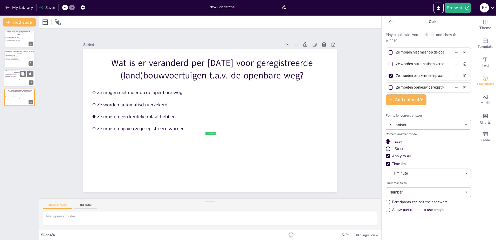
type input "Aandachtspunten benoemen bij twijfel."
type input "Geen actie ondernemen."
type input "Alleen melden als het fout is."
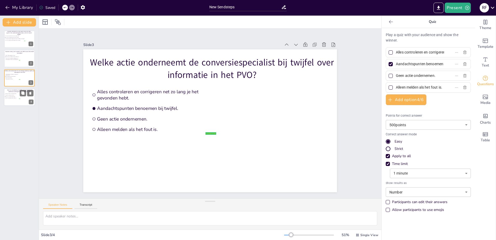
click at [27, 99] on div at bounding box center [19, 97] width 31 height 18
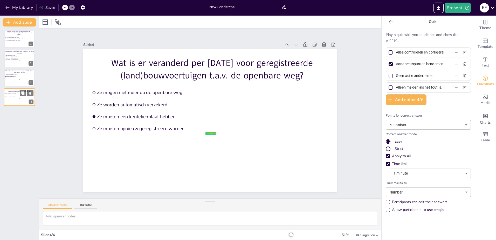
type input "Ze mogen niet meer op de openbare weg."
type input "Ze worden automatisch verzekerd."
type input "Ze moeten een kentekenplaat hebben."
type input "Ze moeten opnieuw geregistreerd worden."
click at [312, 44] on icon at bounding box center [314, 44] width 5 height 5
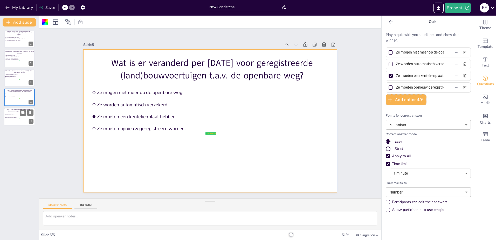
click at [17, 119] on div at bounding box center [19, 117] width 31 height 18
click at [200, 77] on p "Wat is er veranderd per [DATE] voor geregistreerde (land)bouwvoertuigen t.a.v. …" at bounding box center [212, 69] width 244 height 25
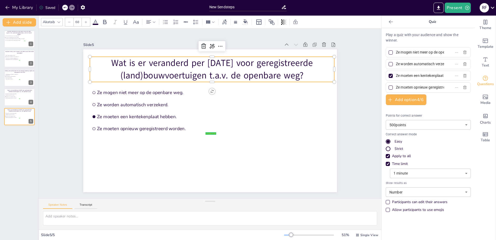
click at [198, 72] on p "Wat is er veranderd per [DATE] voor geregistreerde (land)bouwvoertuigen t.a.v. …" at bounding box center [212, 69] width 244 height 25
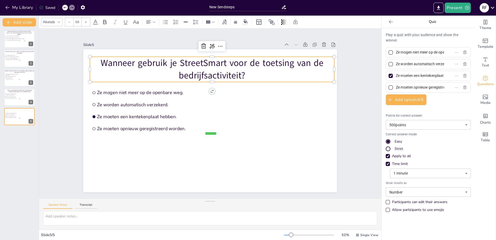
click at [418, 54] on input "Ze mogen niet meer op de openbare weg." at bounding box center [420, 53] width 48 height 8
paste input "StreetSmart toont altijd alle activiteiten"
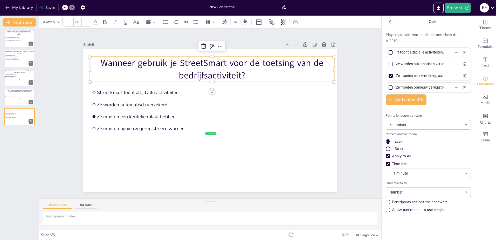
type input "StreetSmart toont altijd alle activiteiten."
click at [405, 63] on input "Ze worden automatisch verzekerd." at bounding box center [420, 64] width 48 height 8
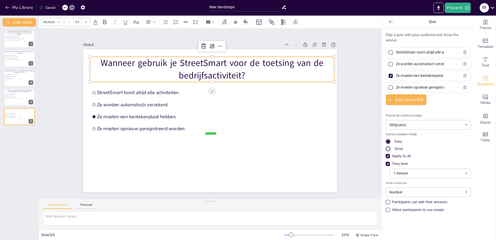
paste input "StreetSmart is leidend boven KvK"
type input "StreetSmart is leidend boven KvK."
click at [424, 76] on input "Ze moeten een kentekenplaat hebben." at bounding box center [420, 76] width 48 height 8
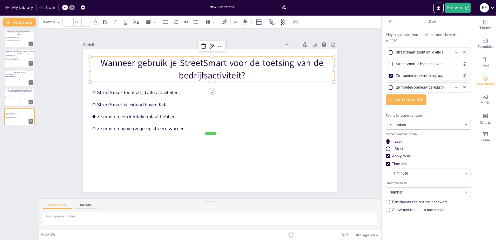
click at [424, 76] on input "Ze moeten een kentekenplaat hebben." at bounding box center [420, 76] width 48 height 8
paste input "In StreetSmart zie je soms of er sprake is van meerdere/andere activiteiten"
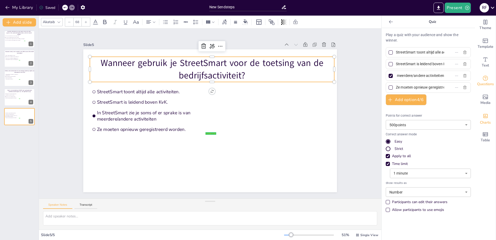
type input "In StreetSmart zie je soms of er sprake is van meerdere/andere activiteiten"
click at [414, 88] on input "Ze moeten opnieuw geregistreerd worden." at bounding box center [420, 88] width 48 height 8
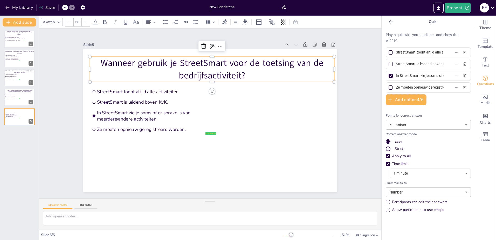
paste input "StreetSmart toont geen relevante informatie"
type input "StreetSmart toont geen relevante informatie."
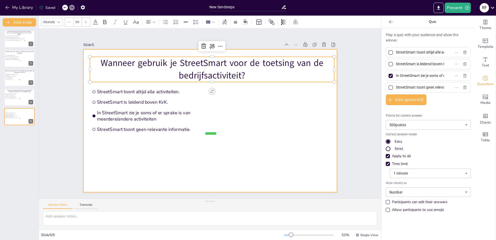
click at [244, 146] on div at bounding box center [210, 120] width 254 height 143
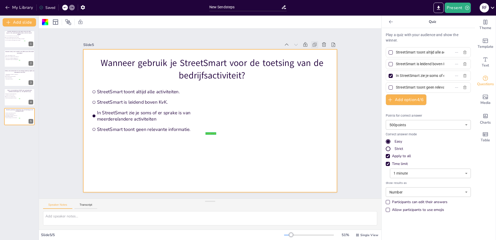
click at [312, 44] on icon at bounding box center [314, 44] width 5 height 5
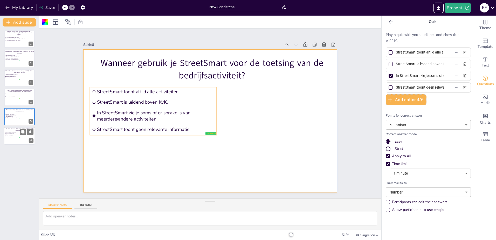
click at [19, 137] on span "StreetSmart toont geen relevante informatie." at bounding box center [12, 136] width 15 height 1
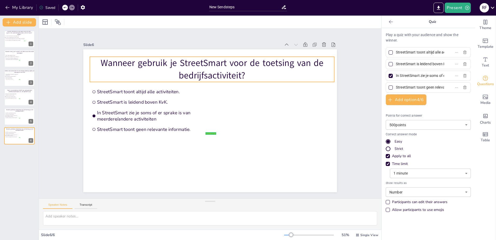
click at [191, 75] on p "Wanneer gebruik je StreetSmart voor de toetsing van de bedrijfsactiviteit?" at bounding box center [212, 69] width 244 height 25
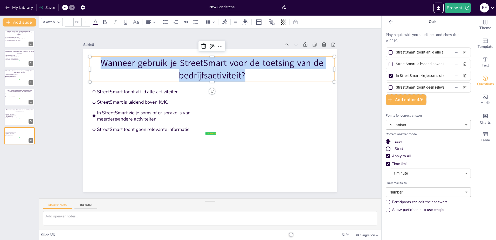
click at [191, 75] on p "Wanneer gebruik je StreetSmart voor de toetsing van de bedrijfsactiviteit?" at bounding box center [212, 69] width 244 height 25
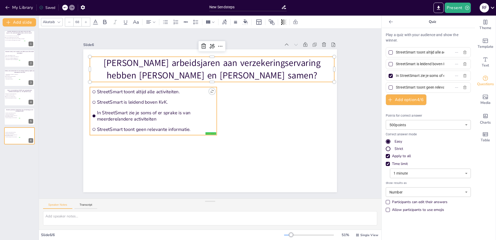
click at [128, 92] on span "StreetSmart toont altijd alle activiteiten." at bounding box center [156, 91] width 118 height 6
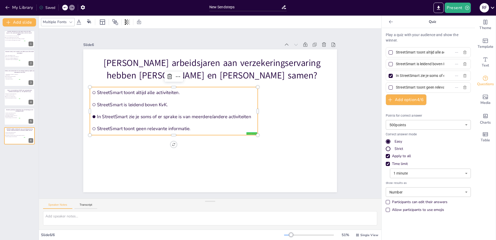
click at [130, 91] on span "StreetSmart toont altijd alle activiteiten." at bounding box center [176, 92] width 159 height 6
click at [419, 52] on input "StreetSmart toont altijd alle activiteiten." at bounding box center [420, 53] width 48 height 8
paste input "Van 50 t/m 60 jaar"
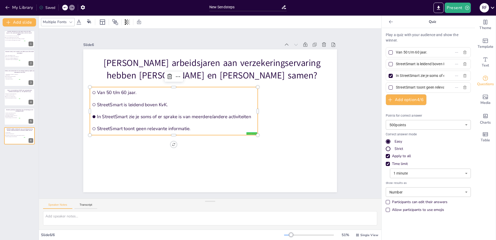
type input "Van 50 t/m 60 jaar."
click at [416, 62] on input "StreetSmart is leidend boven KvK." at bounding box center [420, 64] width 48 height 8
paste input "Van 71 t/m 75 jaar"
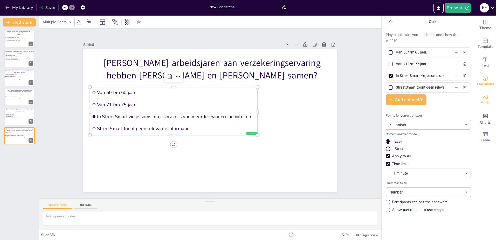
type input "Van 71 t/m 75 jaar."
click at [402, 87] on input "StreetSmart toont geen relevante informatie." at bounding box center [420, 88] width 48 height 8
paste input "Van 61 t/m 65 jaar"
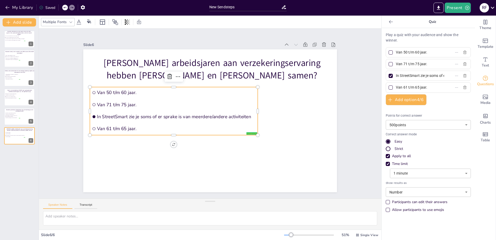
type input "Van 61 t/m 65 jaar."
click at [410, 76] on input "In StreetSmart zie je soms of er sprake is van meerdere/andere activiteiten" at bounding box center [420, 76] width 48 height 8
paste input "Van 66 t/m 70 jaar."
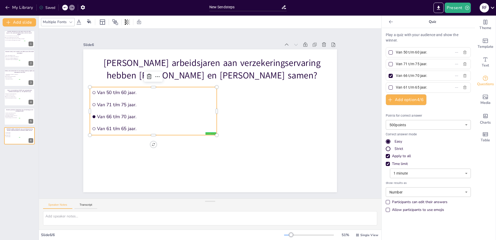
type input "Van 66 t/m 70 jaar."
click at [389, 76] on div at bounding box center [390, 75] width 3 height 3
click at [396, 76] on input "Van 66 t/m 70 jaar." at bounding box center [420, 76] width 48 height 8
checkbox input "false"
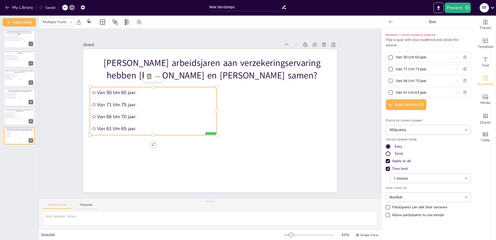
click at [389, 91] on div at bounding box center [391, 92] width 4 height 4
click at [396, 91] on input "Van 61 t/m 65 jaar." at bounding box center [420, 93] width 48 height 8
checkbox input "true"
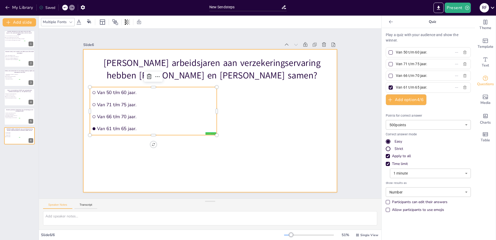
click at [185, 161] on div at bounding box center [210, 120] width 254 height 143
click at [198, 113] on span "Van 66 t/m 70 jaar." at bounding box center [156, 116] width 118 height 6
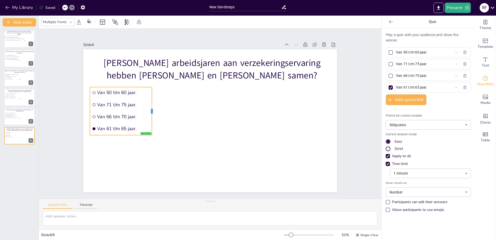
drag, startPoint x: 214, startPoint y: 109, endPoint x: 149, endPoint y: 105, distance: 65.0
click at [152, 105] on div at bounding box center [154, 111] width 4 height 48
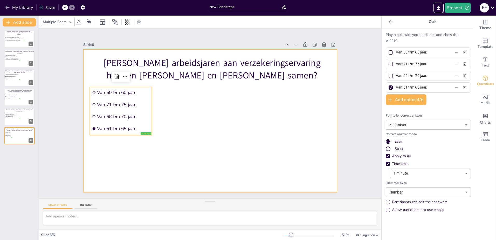
click at [111, 179] on div at bounding box center [210, 120] width 254 height 143
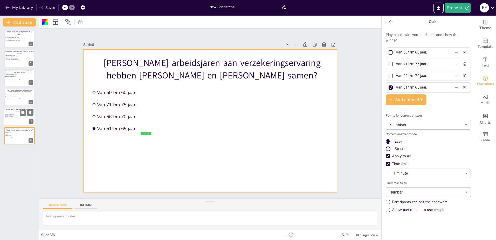
click at [19, 111] on p "Wanneer gebruik je StreetSmart voor de toetsing van de bedrijfsactiviteit?" at bounding box center [20, 109] width 30 height 3
type input "StreetSmart toont altijd alle activiteiten."
type input "StreetSmart is leidend boven KvK."
type input "In StreetSmart zie je soms of er sprake is van meerdere/andere activiteiten"
type input "StreetSmart toont geen relevante informatie."
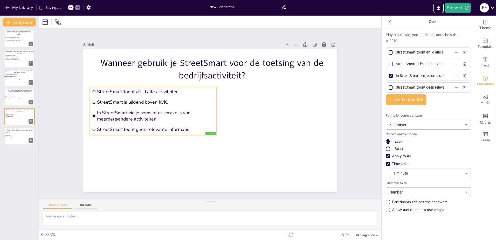
click at [203, 112] on span "In StreetSmart zie je soms of er sprake is van meerdere/andere activiteiten" at bounding box center [156, 115] width 118 height 12
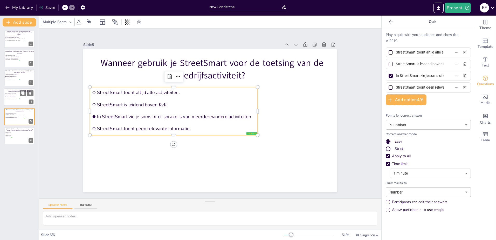
click at [15, 97] on span "Ze moeten een kentekenplaat hebben." at bounding box center [12, 96] width 15 height 1
type input "Ze mogen niet meer op de openbare weg."
type input "Ze worden automatisch verzekerd."
type input "Ze moeten een kentekenplaat hebben."
type input "Ze moeten opnieuw geregistreerd worden."
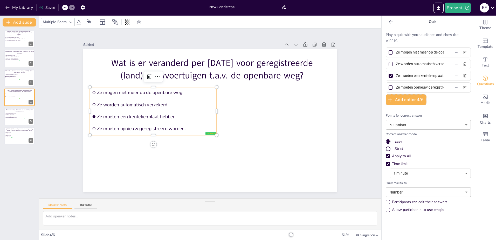
click at [191, 111] on li "Ze moeten een kentekenplaat hebben." at bounding box center [153, 116] width 127 height 11
drag, startPoint x: 213, startPoint y: 109, endPoint x: 195, endPoint y: 108, distance: 17.9
click at [199, 108] on div at bounding box center [201, 111] width 4 height 48
click at [17, 79] on span "Alleen melden als het fout is." at bounding box center [12, 79] width 15 height 1
type input "Alles controleren en corrigeren net zo lang je het gevonden hebt."
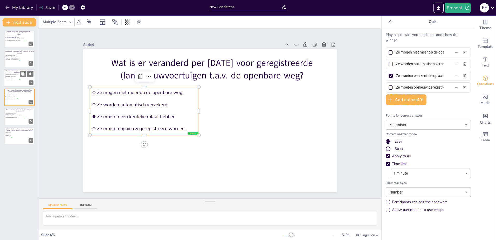
type input "Aandachtspunten benoemen bij twijfel."
type input "Geen actie ondernemen."
type input "Alleen melden als het fout is."
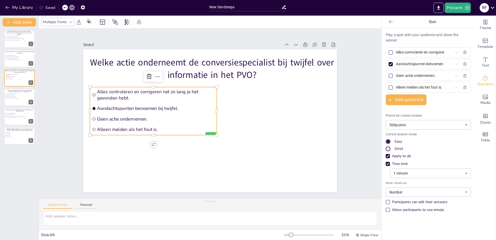
click at [172, 128] on span "Alleen melden als het fout is." at bounding box center [156, 129] width 118 height 6
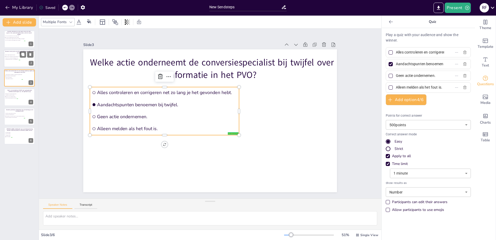
click at [22, 62] on div at bounding box center [19, 59] width 31 height 18
type input "Nooit, tenzij gevraagd door Interpolis."
type input "Alleen als het verschil bij de verzekerde objecten zit."
type input "Alleen als het verschil bij de bedrijfsgegevens zit."
type input "Altijd, ongeacht het object en de bedrijfsgegevens."
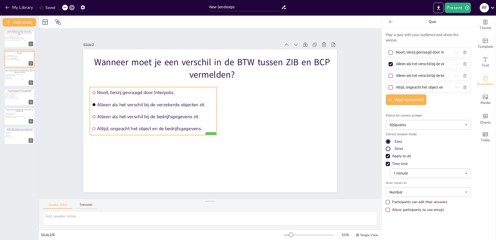
click at [176, 133] on ul "Nooit, tenzij gevraagd door Interpolis. Alleen als het verschil bij de verzeker…" at bounding box center [153, 111] width 127 height 48
click at [17, 44] on div at bounding box center [19, 39] width 31 height 18
type input "Het is niet relevant bij de conversie voor Agro en HID."
type input "Het staat al in het blauwe gedeelte en/of in het PVO."
type input "Het wordt automatisch aangepast bij de conversie in ZIB en gaat altijd goed"
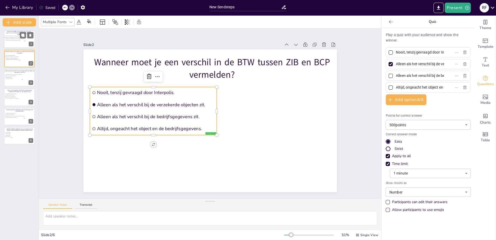
type input "Het is te veel werk om steeds het eigen risico te vermelden."
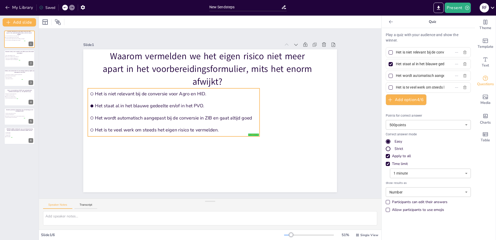
click at [148, 131] on span "Het is te veel werk om steeds het eigen risico te vermelden." at bounding box center [176, 130] width 162 height 6
click at [20, 63] on div at bounding box center [19, 59] width 31 height 18
type input "Nooit, tenzij gevraagd door Interpolis."
type input "Alleen als het verschil bij de verzekerde objecten zit."
type input "Alleen als het verschil bij de bedrijfsgegevens zit."
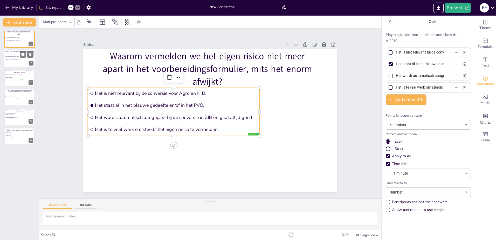
type input "Altijd, ongeacht het object en de bedrijfsgegevens."
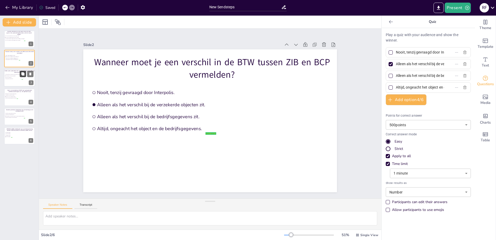
click at [20, 77] on button at bounding box center [23, 74] width 6 height 6
type input "Alles controleren en corrigeren net zo lang je het gevonden hebt."
type input "Aandachtspunten benoemen bij twijfel."
type input "Geen actie ondernemen."
type input "Alleen melden als het fout is."
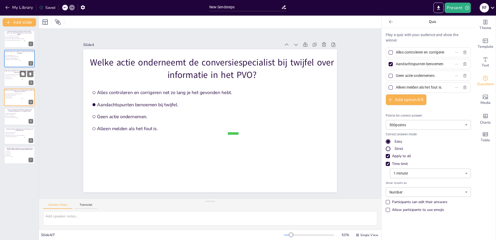
click at [20, 77] on span "Geen actie ondernemen." at bounding box center [13, 77] width 17 height 1
click at [20, 98] on span "Alleen melden als het fout is." at bounding box center [13, 98] width 17 height 1
click at [19, 115] on div at bounding box center [19, 117] width 31 height 18
type input "Ze mogen niet meer op de openbare weg."
type input "Ze worden automatisch verzekerd."
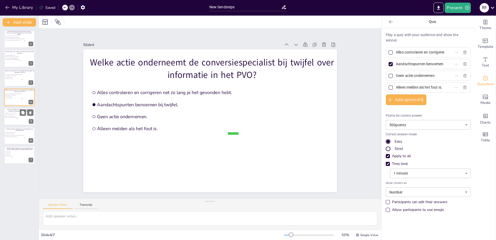
type input "Ze moeten een kentekenplaat hebben."
type input "Ze moeten opnieuw geregistreerd worden."
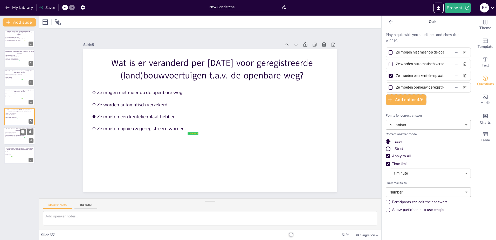
click at [17, 132] on span "StreetSmart toont altijd alle activiteiten." at bounding box center [14, 132] width 19 height 1
type input "StreetSmart toont altijd alle activiteiten."
type input "StreetSmart is leidend boven KvK."
type input "In StreetSmart zie je soms of er sprake is van meerdere/andere activiteiten"
type input "StreetSmart toont geen relevante informatie."
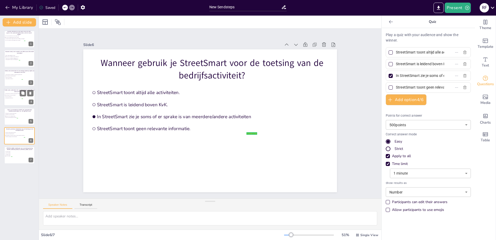
click at [18, 105] on div at bounding box center [19, 97] width 31 height 18
type input "Alles controleren en corrigeren net zo lang je het gevonden hebt."
type input "Aandachtspunten benoemen bij twijfel."
type input "Geen actie ondernemen."
type input "Alleen melden als het fout is."
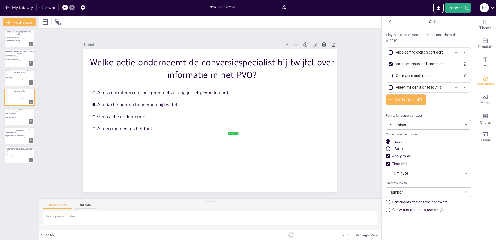
click at [18, 126] on div "Waarom vermelden we het eigen risico niet meer apart in het voorbereidingsformu…" at bounding box center [19, 97] width 39 height 133
click at [17, 115] on span "Ze moeten een kentekenplaat hebben." at bounding box center [11, 115] width 12 height 1
type input "Ze mogen niet meer op de openbare weg."
type input "Ze worden automatisch verzekerd."
type input "Ze moeten een kentekenplaat hebben."
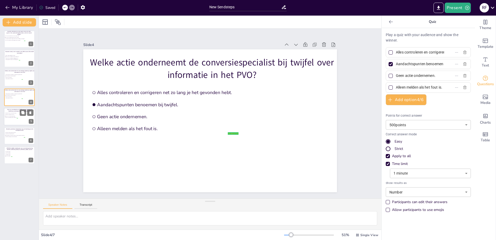
type input "Ze moeten opnieuw geregistreerd worden."
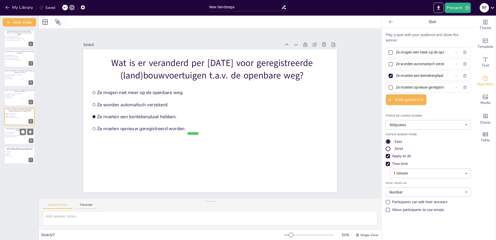
click at [16, 133] on span "StreetSmart toont altijd alle activiteiten." at bounding box center [14, 132] width 19 height 1
type input "StreetSmart toont altijd alle activiteiten."
type input "StreetSmart is leidend boven KvK."
type input "In StreetSmart zie je soms of er sprake is van meerdere/andere activiteiten"
type input "StreetSmart toont geen relevante informatie."
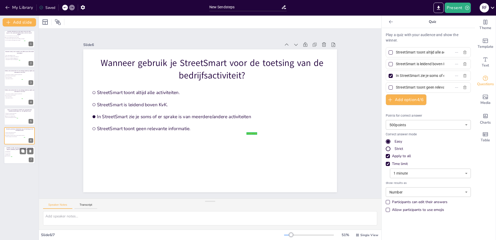
click at [16, 148] on p "[PERSON_NAME] arbeidsjaren aan verzekeringservaring hebben [PERSON_NAME] en [PE…" at bounding box center [20, 148] width 30 height 3
type input "Van 50 t/m 60 jaar."
type input "Van 71 t/m 75 jaar."
type input "Van 66 t/m 70 jaar."
type input "Van 61 t/m 65 jaar."
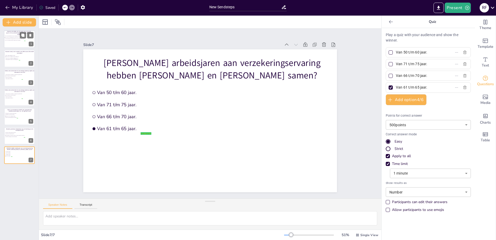
click at [15, 43] on div at bounding box center [19, 39] width 31 height 18
type input "Het is niet relevant bij de conversie voor Agro en HID."
type input "Het staat al in het blauwe gedeelte en/of in het PVO."
type input "Het wordt automatisch aangepast bij de conversie in ZIB en gaat altijd goed"
type input "Het is te veel werk om steeds het eigen risico te vermelden."
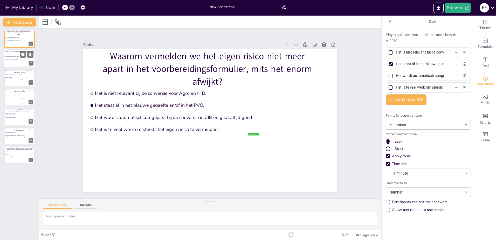
click at [13, 61] on div at bounding box center [19, 59] width 31 height 18
type input "Nooit, tenzij gevraagd door Interpolis."
type input "Alleen als het verschil bij de verzekerde objecten zit."
type input "Alleen als het verschil bij de bedrijfsgegevens zit."
type input "Altijd, ongeacht het object en de bedrijfsgegevens."
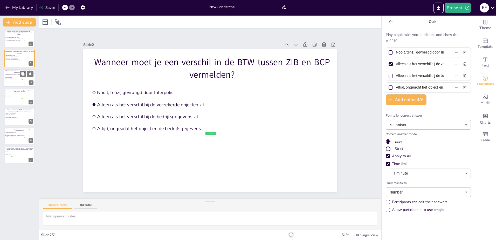
click at [13, 76] on span "Aandachtspunten benoemen bij twijfel." at bounding box center [13, 76] width 17 height 1
type input "Alles controleren en corrigeren net zo lang je het gevonden hebt."
type input "Aandachtspunten benoemen bij twijfel."
type input "Geen actie ondernemen."
type input "Alleen melden als het fout is."
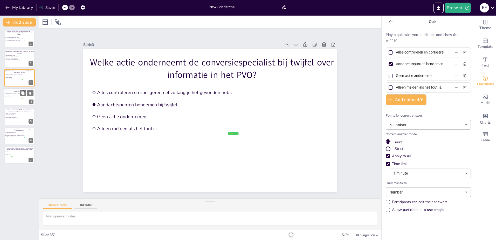
click at [11, 96] on li "Geen actie ondernemen." at bounding box center [14, 96] width 18 height 1
click at [31, 94] on icon at bounding box center [31, 93] width 4 height 4
type input "Ze mogen niet meer op de openbare weg."
type input "Ze worden automatisch verzekerd."
type input "Ze moeten een kentekenplaat hebben."
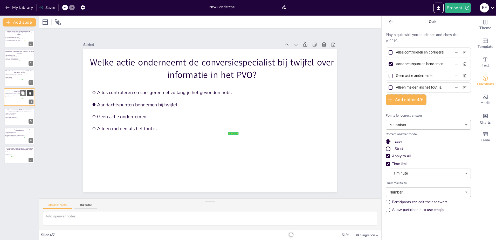
type input "Ze moeten opnieuw geregistreerd worden."
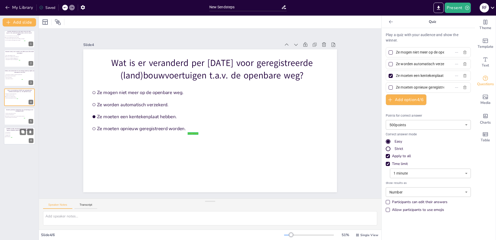
click at [11, 130] on p "[PERSON_NAME] arbeidsjaren aan verzekeringservaring hebben [PERSON_NAME] en [PE…" at bounding box center [20, 129] width 30 height 3
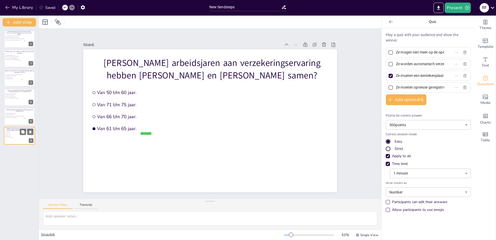
type input "Van 50 t/m 60 jaar."
type input "Van 71 t/m 75 jaar."
type input "Van 66 t/m 70 jaar."
type input "Van 61 t/m 65 jaar."
click at [312, 43] on icon at bounding box center [314, 44] width 5 height 5
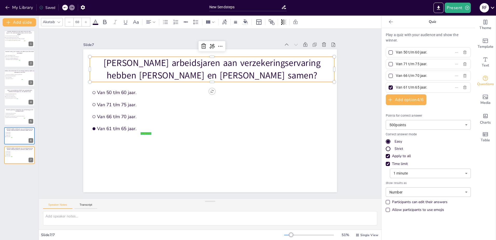
click at [217, 67] on p "[PERSON_NAME] arbeidsjaren aan verzekeringservaring hebben [PERSON_NAME] en [PE…" at bounding box center [212, 69] width 244 height 25
click at [217, 66] on p "[PERSON_NAME] arbeidsjaren aan verzekeringservaring hebben [PERSON_NAME] en [PE…" at bounding box center [212, 69] width 244 height 25
click at [218, 66] on p "[PERSON_NAME] arbeidsjaren aan verzekeringservaring hebben [PERSON_NAME] en [PE…" at bounding box center [212, 69] width 244 height 25
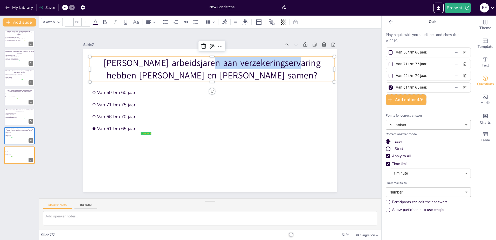
click at [218, 66] on p "[PERSON_NAME] arbeidsjaren aan verzekeringservaring hebben [PERSON_NAME] en [PE…" at bounding box center [212, 69] width 244 height 25
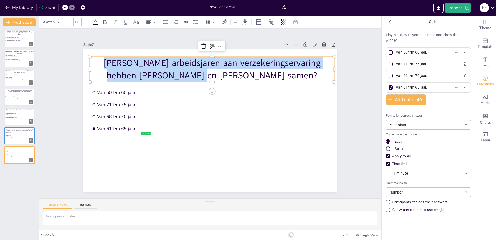
click at [218, 66] on p "[PERSON_NAME] arbeidsjaren aan verzekeringservaring hebben [PERSON_NAME] en [PE…" at bounding box center [212, 69] width 244 height 25
type input "24"
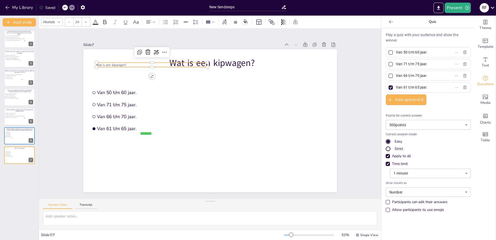
click at [117, 64] on span "Wat is een kipwagen?" at bounding box center [112, 65] width 30 height 4
click at [146, 49] on icon at bounding box center [148, 52] width 6 height 6
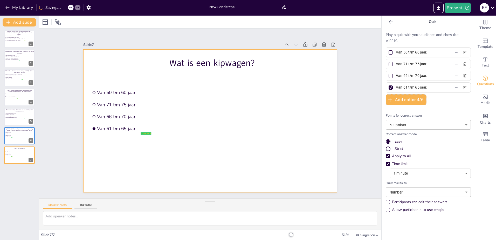
click at [165, 102] on div at bounding box center [210, 120] width 254 height 143
drag, startPoint x: 430, startPoint y: 52, endPoint x: 389, endPoint y: 53, distance: 40.3
click at [394, 52] on span "Van 50 t/m 60 jaar." at bounding box center [418, 53] width 48 height 8
click at [396, 52] on input "Van 50 t/m 60 jaar." at bounding box center [420, 53] width 48 height 8
paste input "Een trailer voor het vervoer van kippen"
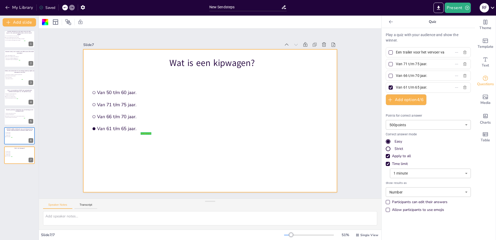
scroll to position [0, 20]
type input "Een trailer voor het vervoer van kippen."
drag, startPoint x: 413, startPoint y: 59, endPoint x: 417, endPoint y: 59, distance: 4.2
click at [413, 59] on div "Van 71 t/m 75 jaar." at bounding box center [428, 64] width 85 height 10
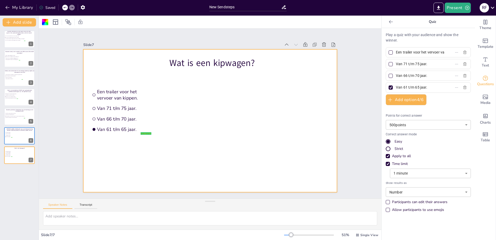
drag, startPoint x: 425, startPoint y: 63, endPoint x: 386, endPoint y: 63, distance: 38.9
click at [386, 63] on div "Van 71 t/m 75 jaar." at bounding box center [428, 64] width 85 height 10
paste input "Een foodtruck"
type input "Een foodtruck."
drag, startPoint x: 408, startPoint y: 73, endPoint x: 380, endPoint y: 73, distance: 27.8
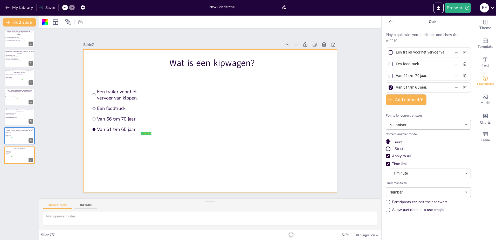
click at [382, 73] on div "Play a quiz with your audience and show the winner. Een trailer voor het vervoe…" at bounding box center [428, 134] width 93 height 212
paste input "Mobiele vergaderplek voor in de bouw"
type input "Mobiele vergaderplek voor in de bouw."
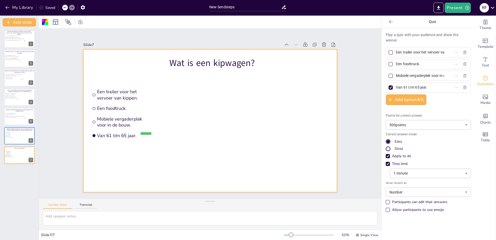
drag, startPoint x: 416, startPoint y: 85, endPoint x: 375, endPoint y: 85, distance: 41.0
click at [374, 85] on div "Document fonts Akatab Recently used Akatab Popular fonts Lato Montserrat Open S…" at bounding box center [248, 128] width 496 height 224
paste input "Een aanhangwagen met kantelbare laadbak"
type input "Een aanhangwagen met kantelbare laadbak."
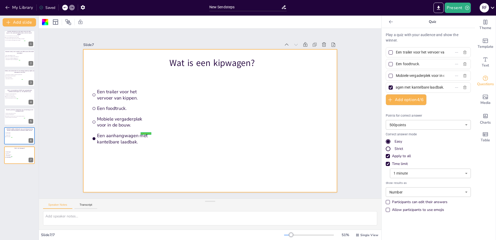
scroll to position [0, 0]
click at [140, 155] on div at bounding box center [210, 120] width 254 height 143
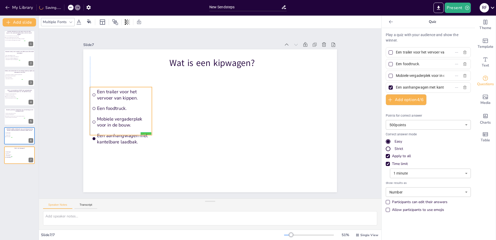
drag, startPoint x: 117, startPoint y: 122, endPoint x: 120, endPoint y: 121, distance: 3.1
click at [117, 121] on ul "Een trailer voor het vervoer van kippen. Een foodtruck. Mobiele vergaderplek vo…" at bounding box center [121, 111] width 62 height 48
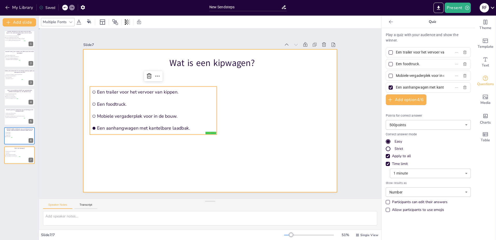
click at [133, 161] on div at bounding box center [210, 120] width 254 height 143
click at [175, 118] on li "Mobiele vergaderplek voor in de bouw." at bounding box center [153, 116] width 127 height 11
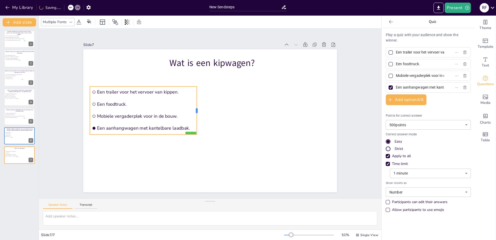
drag, startPoint x: 213, startPoint y: 109, endPoint x: 193, endPoint y: 108, distance: 20.2
click at [197, 108] on div at bounding box center [199, 110] width 4 height 48
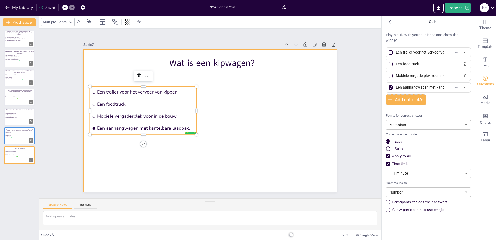
click at [195, 154] on div at bounding box center [210, 120] width 254 height 143
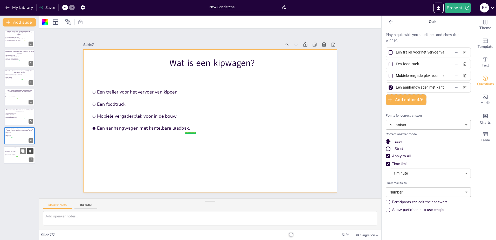
click at [29, 152] on icon at bounding box center [31, 151] width 4 height 4
type input "Van 50 t/m 60 jaar."
type input "Van 71 t/m 75 jaar."
type input "Van 66 t/m 70 jaar."
type input "Van 61 t/m 65 jaar."
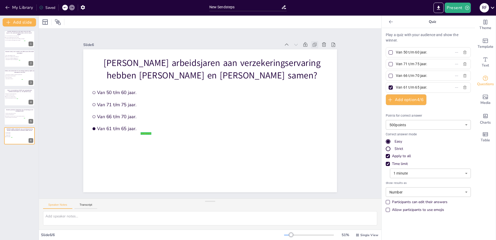
click at [313, 44] on icon at bounding box center [314, 45] width 3 height 3
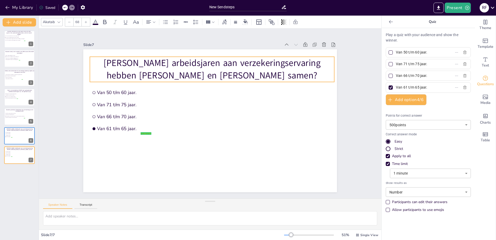
click at [182, 66] on p "[PERSON_NAME] arbeidsjaren aan verzekeringservaring hebben [PERSON_NAME] en [PE…" at bounding box center [212, 69] width 244 height 25
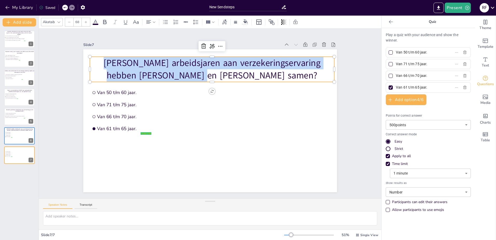
click at [182, 66] on p "[PERSON_NAME] arbeidsjaren aan verzekeringservaring hebben [PERSON_NAME] en [PE…" at bounding box center [212, 69] width 244 height 25
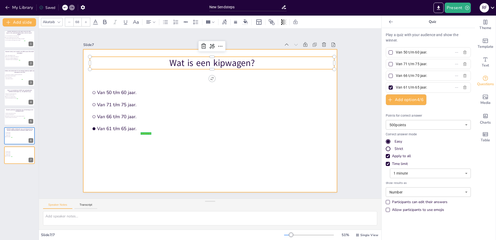
click at [187, 115] on div at bounding box center [210, 120] width 254 height 143
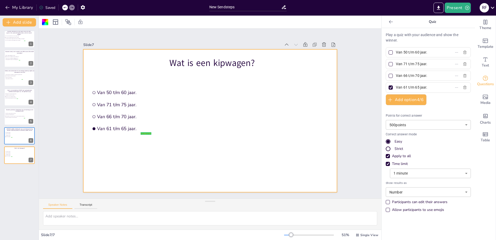
drag, startPoint x: 435, startPoint y: 53, endPoint x: 429, endPoint y: 53, distance: 5.2
click at [429, 53] on label "Van 50 t/m 60 jaar." at bounding box center [420, 53] width 65 height 8
click at [429, 53] on input "Van 50 t/m 60 jaar." at bounding box center [420, 53] width 48 height 8
drag, startPoint x: 427, startPoint y: 52, endPoint x: 395, endPoint y: 53, distance: 32.2
click at [396, 53] on input "Van 50 t/m 60 jaar." at bounding box center [420, 53] width 48 height 8
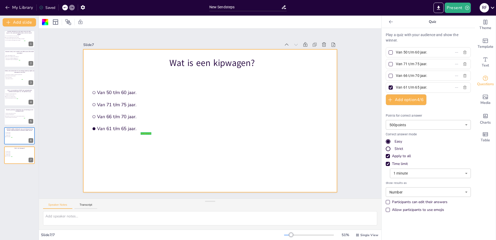
paste input "Een trailer voor het vervoer van kippen"
click at [397, 53] on input "VEen trailer voor het vervoer van kippen." at bounding box center [420, 53] width 48 height 8
type input "Een trailer voor het vervoer van kippen."
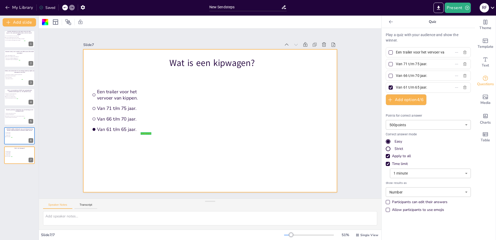
drag, startPoint x: 398, startPoint y: 64, endPoint x: 380, endPoint y: 64, distance: 17.6
click at [382, 64] on div "Play a quiz with your audience and show the winner. Een trailer voor het vervoe…" at bounding box center [428, 134] width 93 height 212
paste input "Een foodtruck"
type input "Een foodtruck."
drag, startPoint x: 442, startPoint y: 76, endPoint x: 422, endPoint y: 77, distance: 19.5
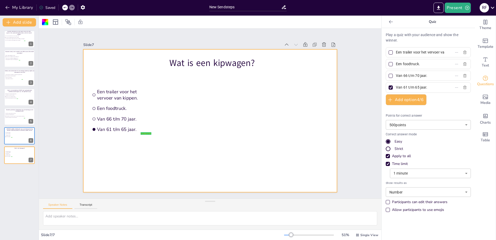
click at [422, 77] on label "Van 66 t/m 70 jaar." at bounding box center [420, 76] width 65 height 8
click at [422, 77] on input "Van 66 t/m 70 jaar." at bounding box center [420, 76] width 48 height 8
drag, startPoint x: 425, startPoint y: 76, endPoint x: 380, endPoint y: 78, distance: 45.4
click at [382, 78] on div "Play a quiz with your audience and show the winner. Een trailer voor het vervoe…" at bounding box center [428, 134] width 93 height 212
paste input "Mobiele vergaderplek voor in de bouw"
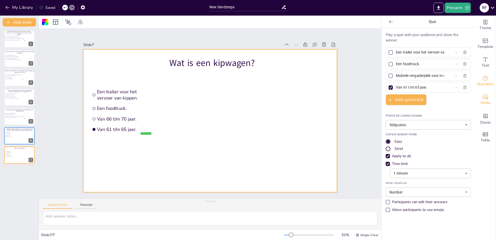
scroll to position [0, 19]
type input "Mobiele vergaderplek voor in de bouw."
drag, startPoint x: 424, startPoint y: 87, endPoint x: 392, endPoint y: 88, distance: 32.0
click at [394, 88] on span "Van 61 t/m 65 jaar." at bounding box center [418, 88] width 48 height 8
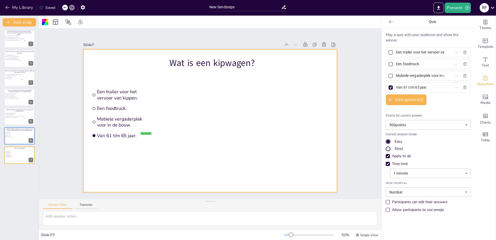
click at [396, 88] on input "Van 61 t/m 65 jaar." at bounding box center [420, 88] width 48 height 8
paste input "Een aanhangwagen met kantelbare laadbak"
type input "Een aanhangwagen met kantelbare laadbak."
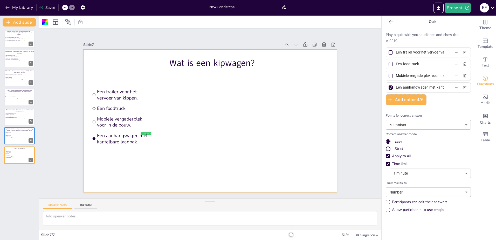
click at [300, 152] on div at bounding box center [210, 120] width 254 height 143
click at [146, 111] on ul "Een trailer voor het vervoer van kippen. Een foodtruck. Mobiele vergaderplek vo…" at bounding box center [121, 111] width 62 height 48
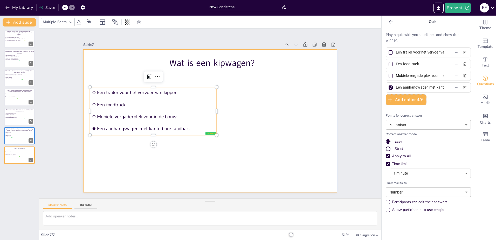
click at [227, 171] on div at bounding box center [210, 120] width 254 height 143
click at [11, 160] on div at bounding box center [19, 155] width 31 height 18
